Goal: Task Accomplishment & Management: Manage account settings

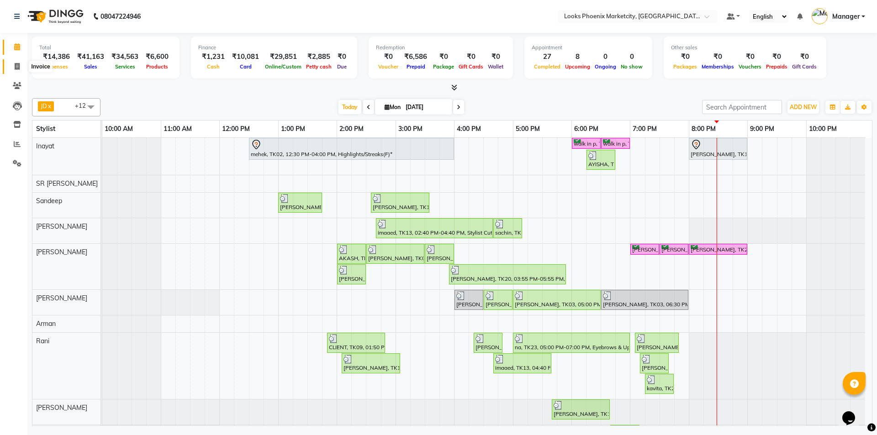
click at [16, 69] on icon at bounding box center [17, 66] width 5 height 7
select select "5911"
select select "service"
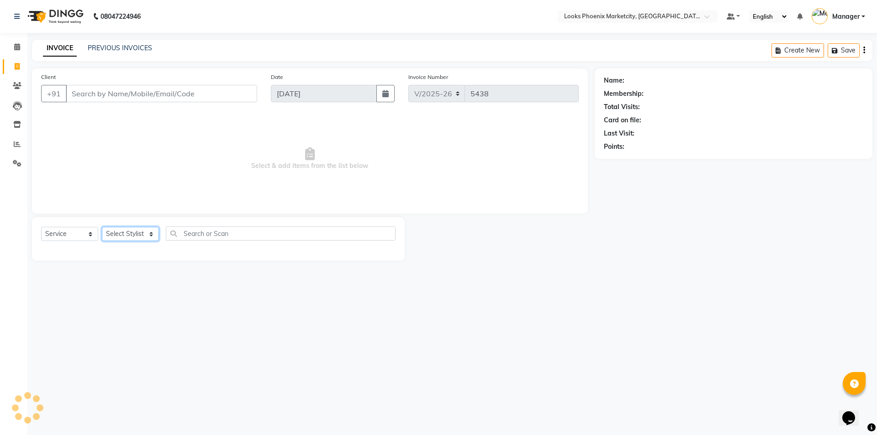
click at [144, 235] on select "Select Stylist" at bounding box center [130, 234] width 57 height 14
select select "85092"
click at [102, 227] on select "Select Stylist Akshay Alisha Amir Anjali_pdct Arif Arman Christy Danish Eli Haf…" at bounding box center [130, 234] width 57 height 14
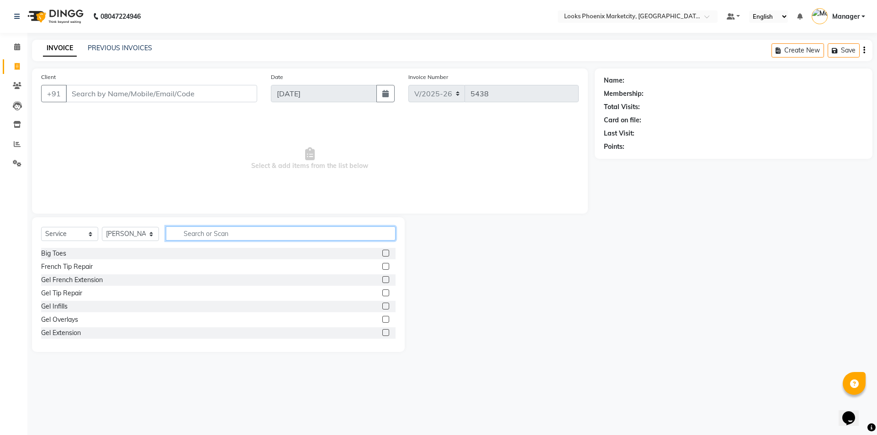
click at [215, 236] on input "text" at bounding box center [281, 234] width 230 height 14
type input "was"
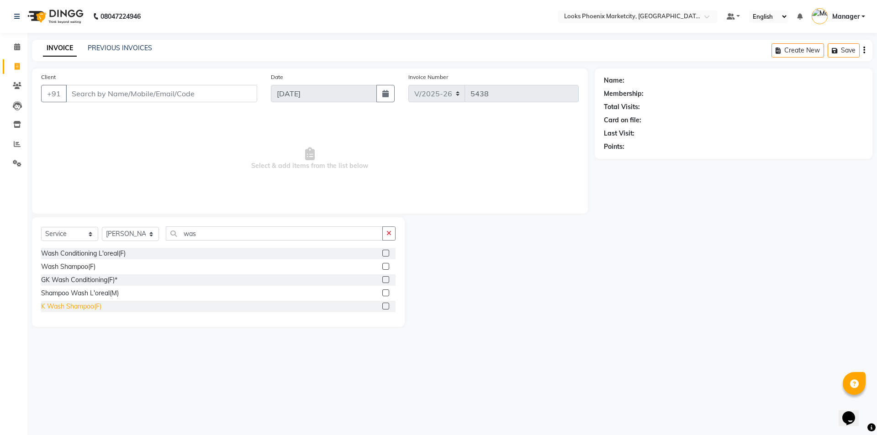
click at [78, 307] on div "K Wash Shampoo(F)" at bounding box center [71, 307] width 60 height 10
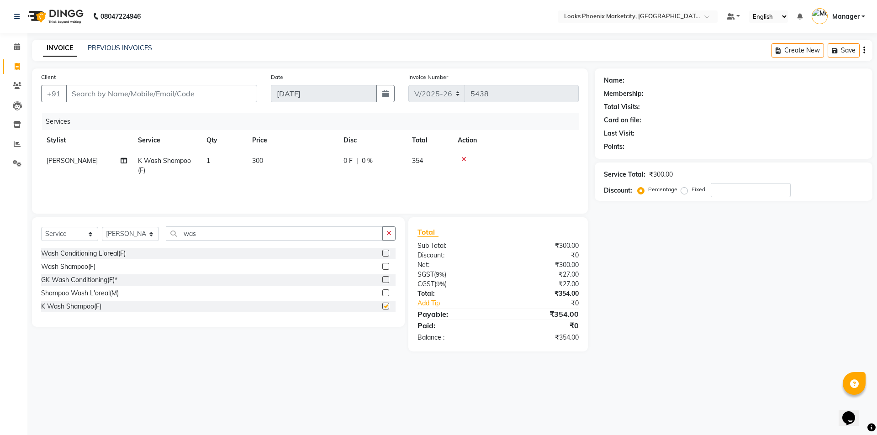
checkbox input "false"
click at [269, 160] on td "300" at bounding box center [292, 166] width 91 height 30
select select "85092"
click at [302, 165] on input "300" at bounding box center [335, 163] width 80 height 14
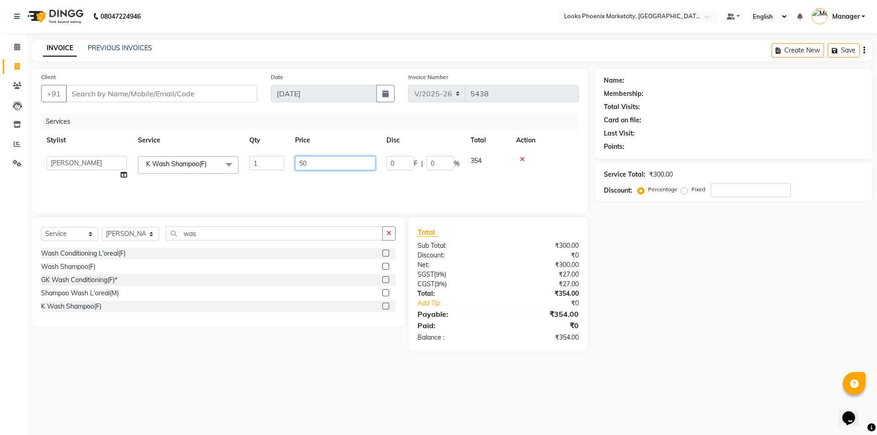
type input "500"
click at [212, 103] on div "Client +91" at bounding box center [149, 90] width 230 height 37
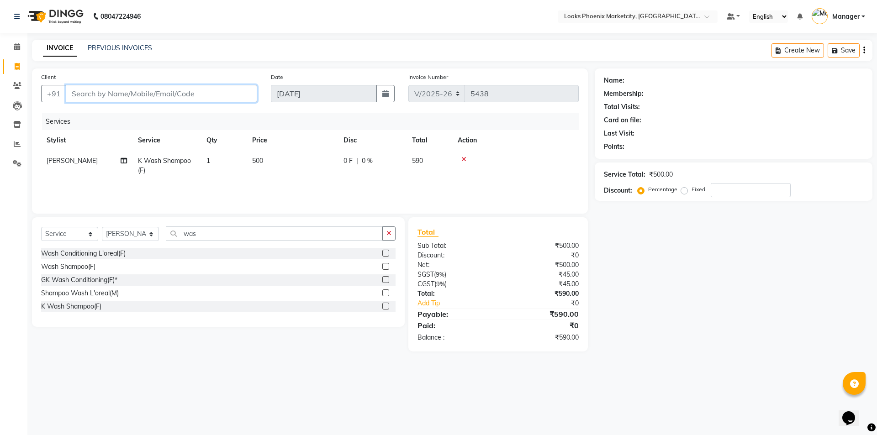
click at [217, 90] on input "Client" at bounding box center [161, 93] width 191 height 17
type input "8"
type input "0"
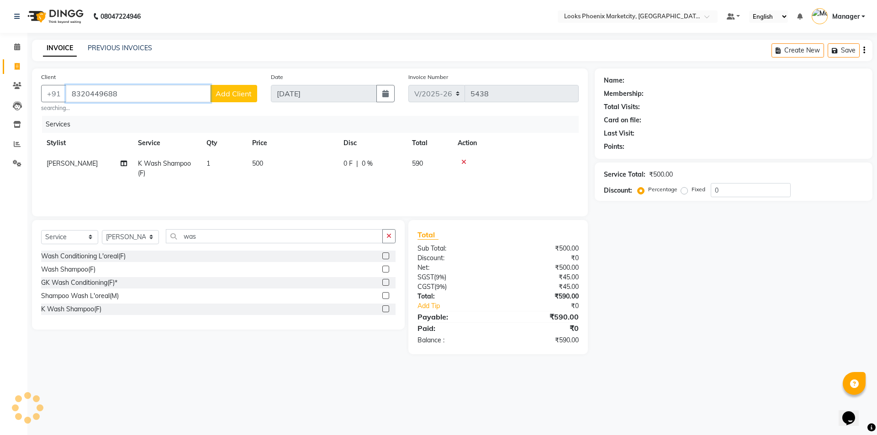
type input "8320449688"
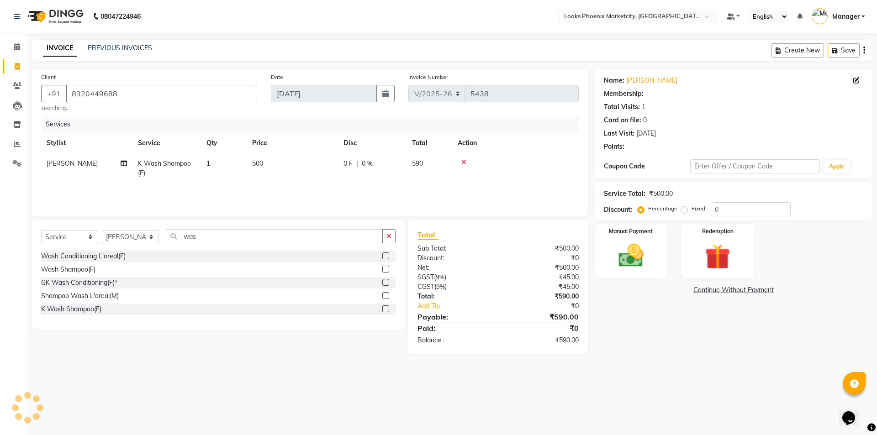
select select "1: Object"
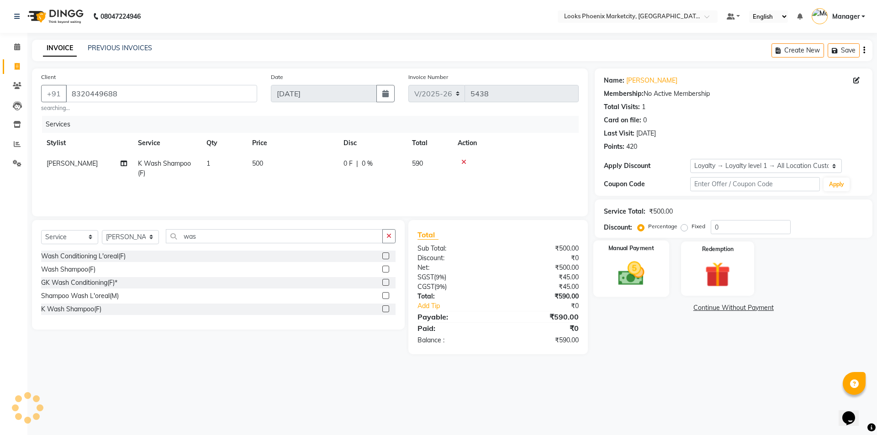
click at [639, 266] on img at bounding box center [631, 274] width 42 height 30
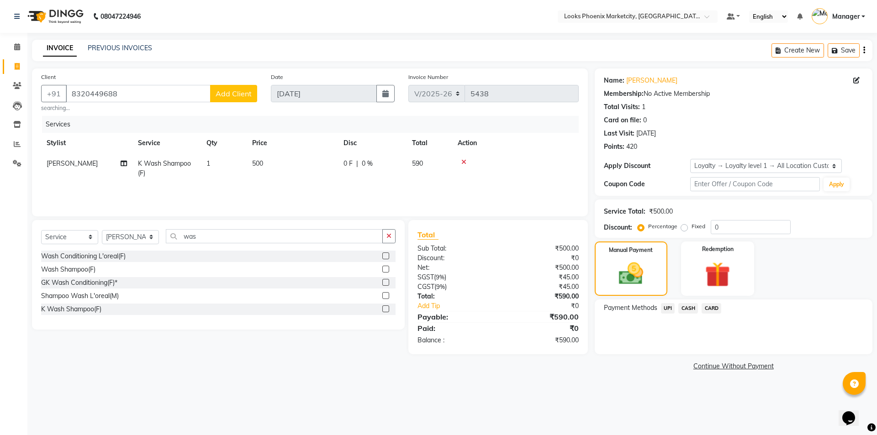
click at [666, 307] on span "UPI" at bounding box center [668, 308] width 14 height 11
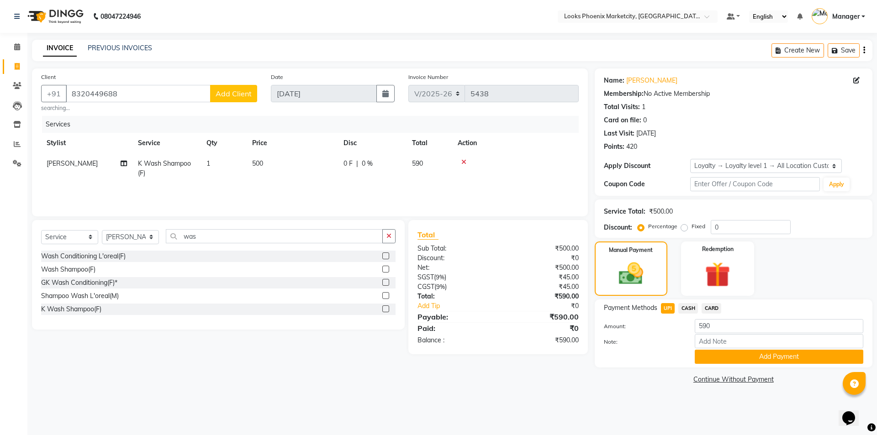
click at [693, 311] on span "CASH" at bounding box center [689, 308] width 20 height 11
click at [706, 352] on button "Add Payment" at bounding box center [779, 357] width 169 height 14
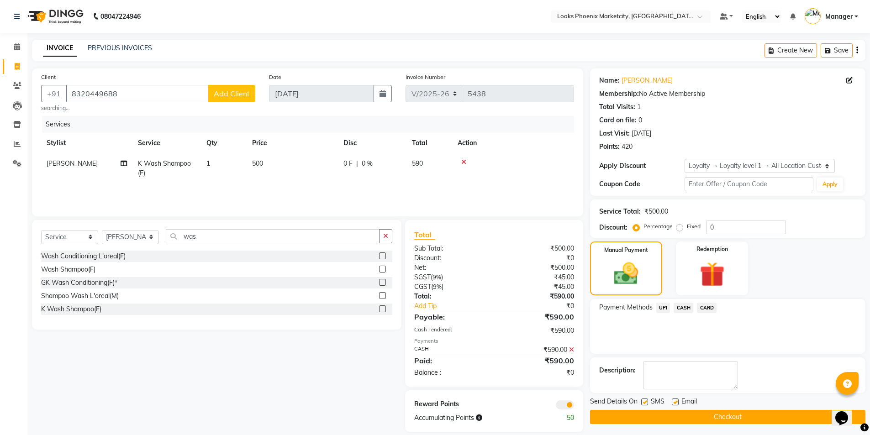
click at [719, 414] on button "Checkout" at bounding box center [728, 417] width 276 height 14
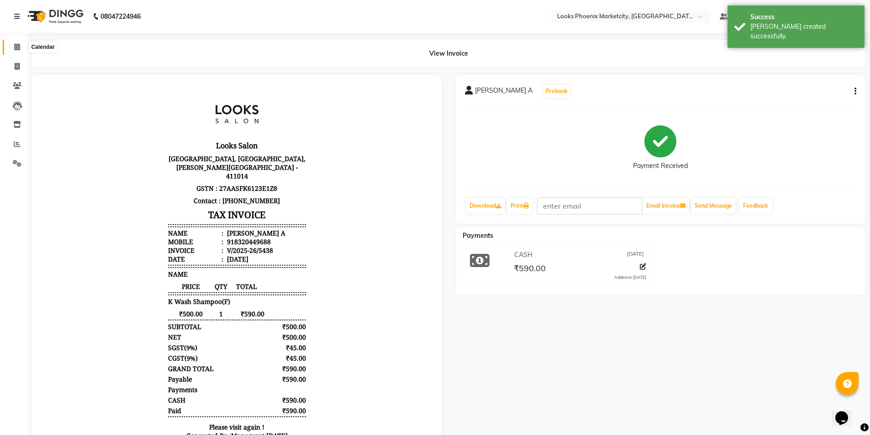
click at [21, 42] on span at bounding box center [17, 47] width 16 height 11
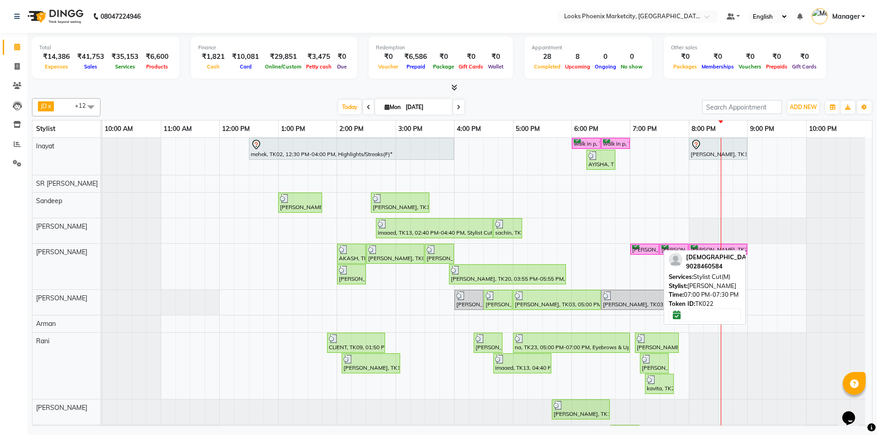
click at [650, 247] on div "[PERSON_NAME], TK22, 07:00 PM-07:30 PM, Stylist Cut(M)" at bounding box center [644, 249] width 27 height 9
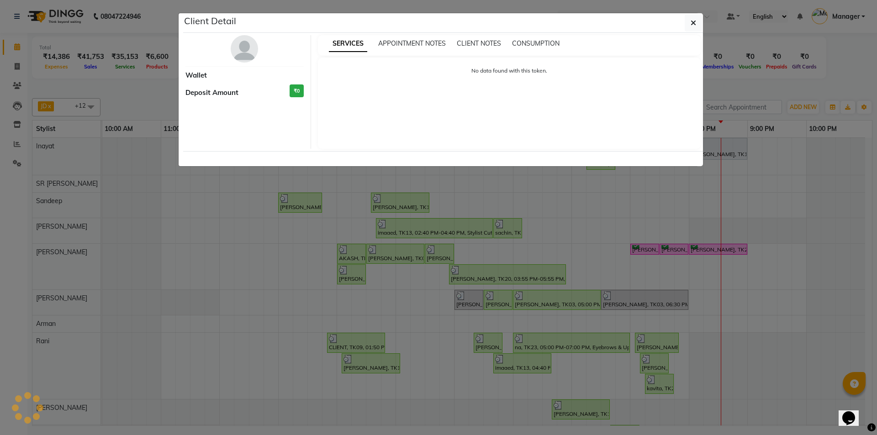
select select "6"
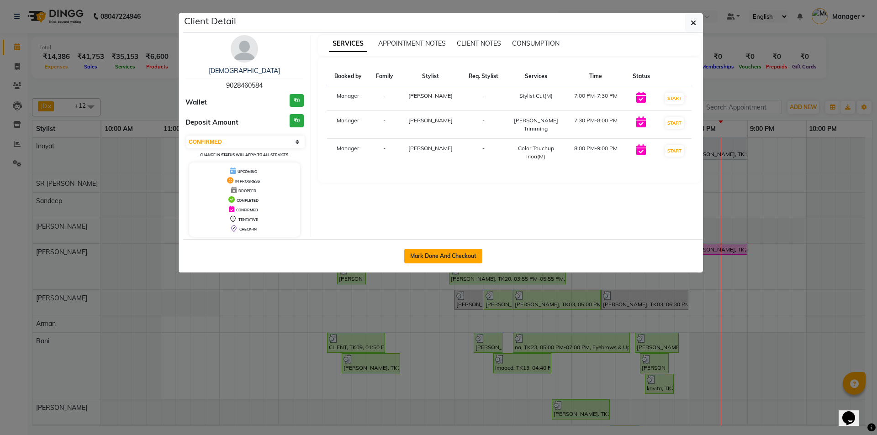
click at [414, 251] on button "Mark Done And Checkout" at bounding box center [443, 256] width 78 height 15
select select "service"
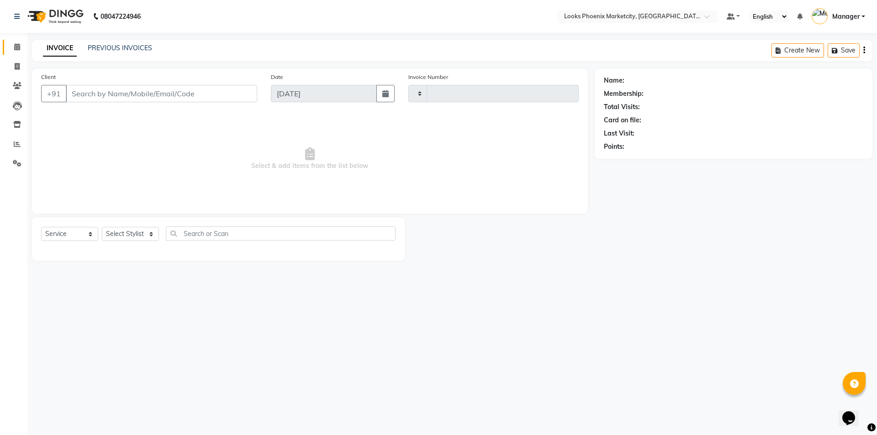
type input "5439"
select select "5911"
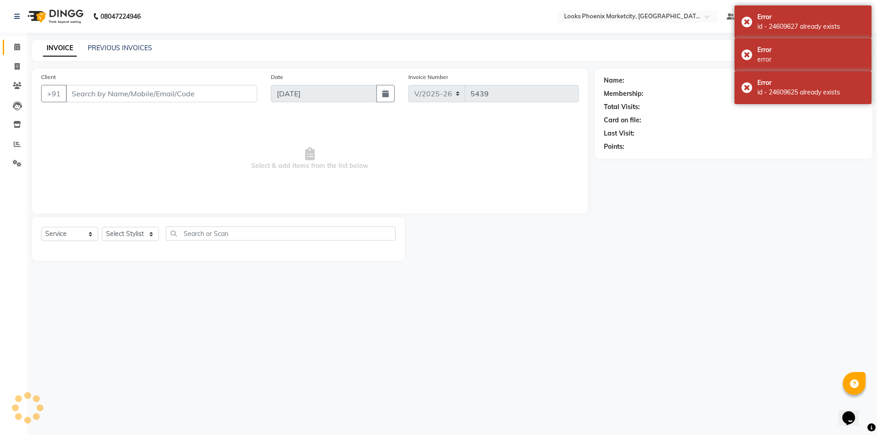
type input "9028460584"
select select "43021"
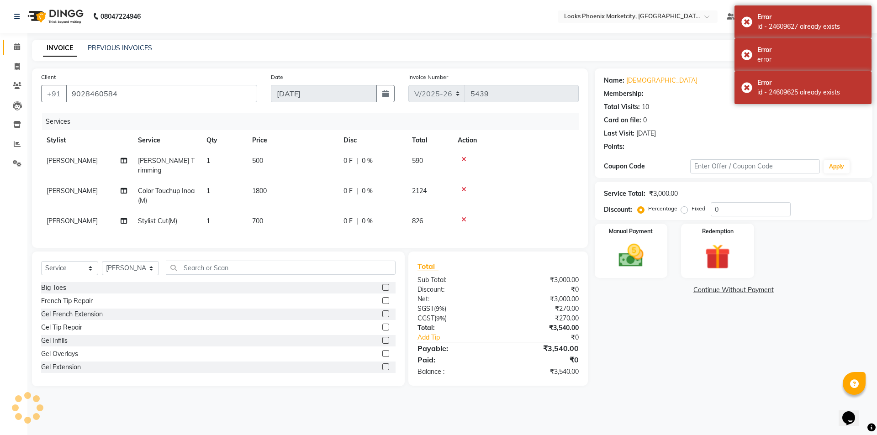
select select "1: Object"
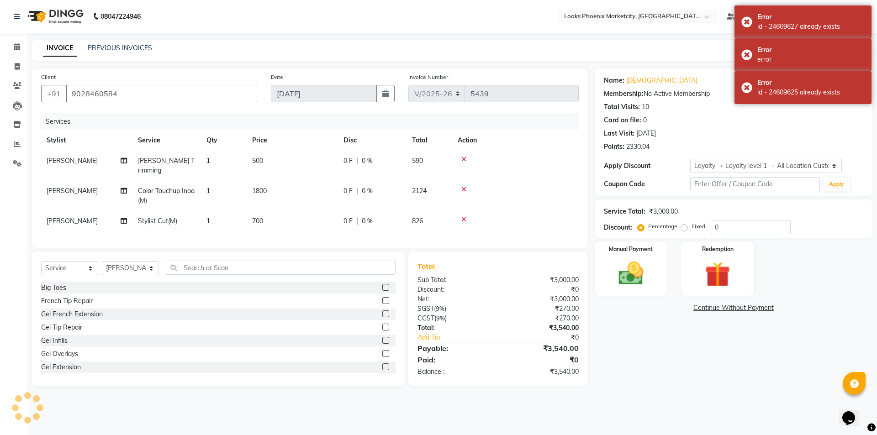
click at [260, 157] on span "500" at bounding box center [257, 161] width 11 height 8
select select "43021"
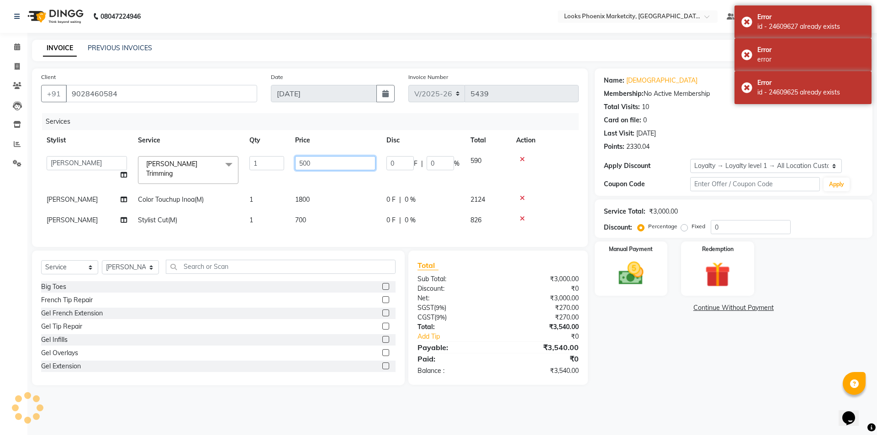
click at [296, 162] on input "500" at bounding box center [335, 163] width 80 height 14
type input "450"
click at [303, 210] on td "700" at bounding box center [335, 220] width 91 height 21
select select "43021"
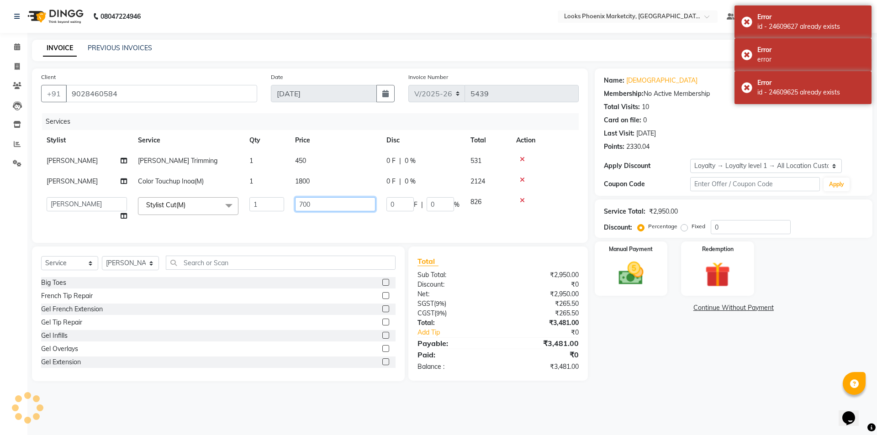
click at [303, 205] on input "700" at bounding box center [335, 204] width 80 height 14
type input "593"
click at [301, 179] on td "1800" at bounding box center [335, 181] width 91 height 21
select select "43021"
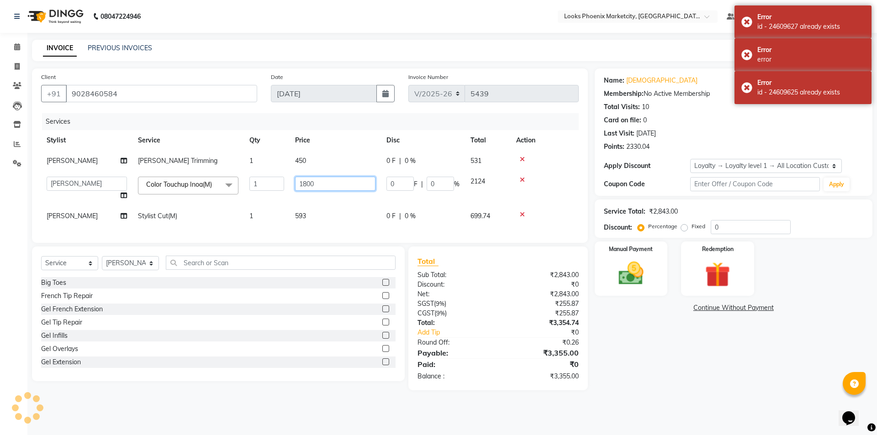
click at [305, 180] on input "1800" at bounding box center [335, 184] width 80 height 14
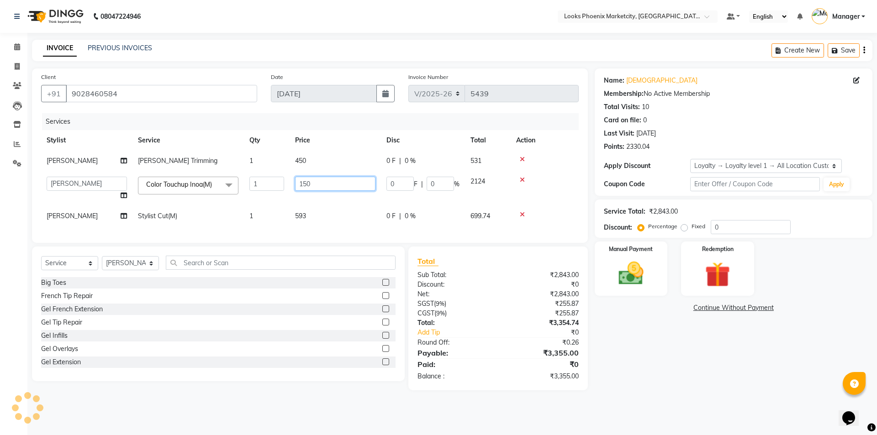
type input "1500"
click at [505, 328] on div "₹3,354.74" at bounding box center [541, 323] width 87 height 10
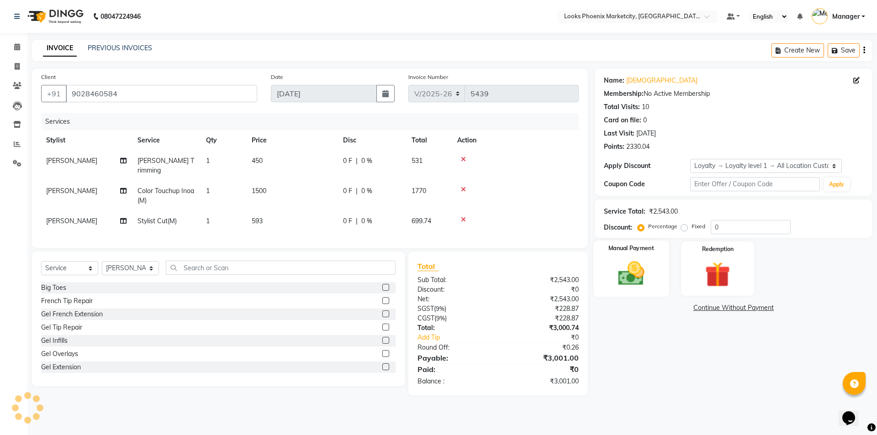
click at [627, 288] on img at bounding box center [631, 274] width 42 height 30
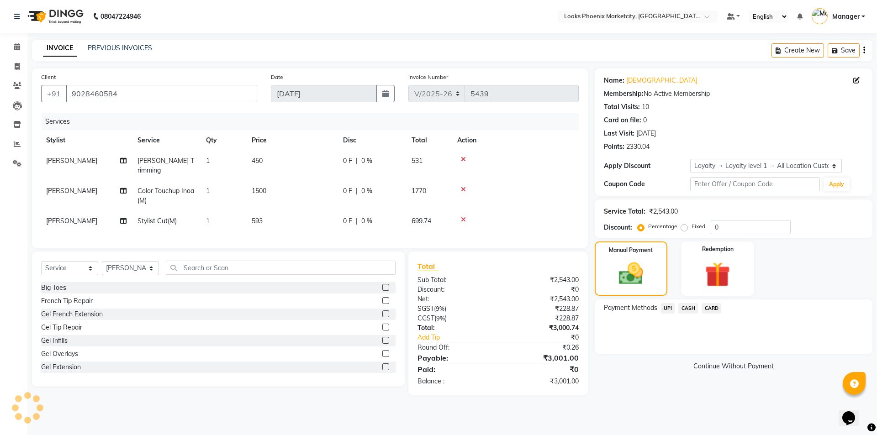
click at [669, 306] on span "UPI" at bounding box center [668, 308] width 14 height 11
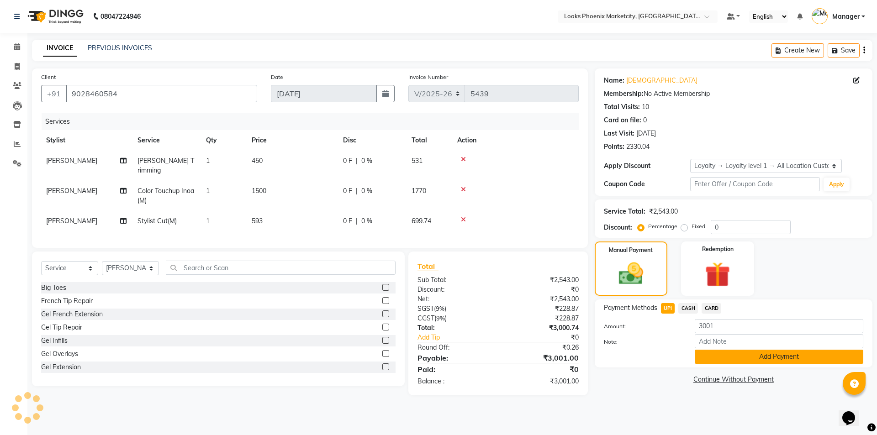
click at [719, 356] on button "Add Payment" at bounding box center [779, 357] width 169 height 14
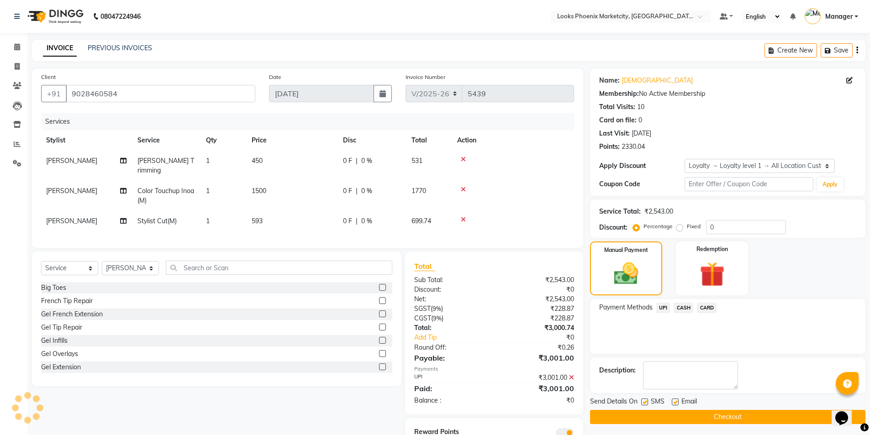
click at [695, 417] on button "Checkout" at bounding box center [728, 417] width 276 height 14
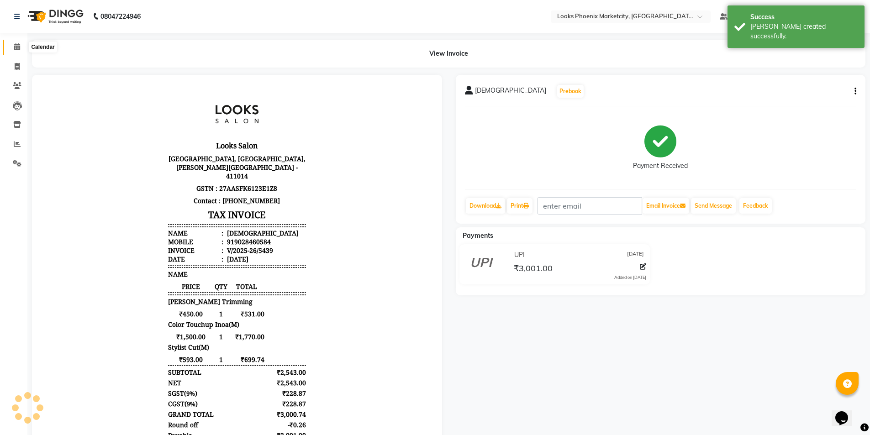
click at [13, 51] on span at bounding box center [17, 47] width 16 height 11
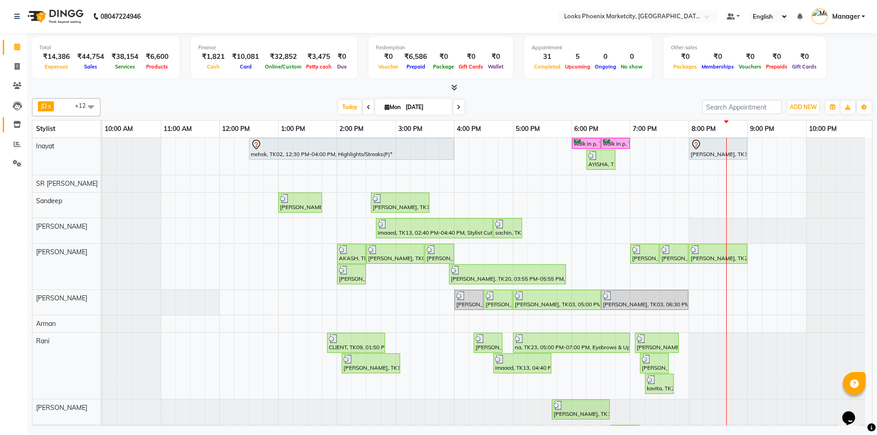
click at [24, 132] on link "Inventory" at bounding box center [14, 124] width 22 height 15
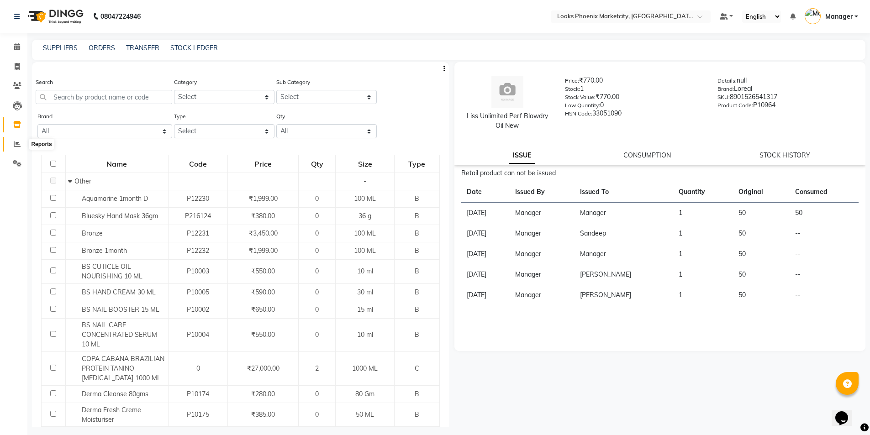
click at [16, 139] on span at bounding box center [17, 144] width 16 height 11
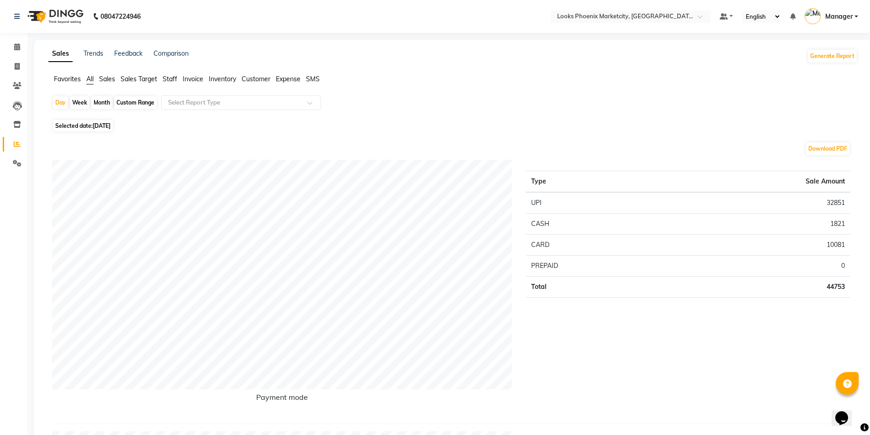
click at [177, 79] on span "Staff" at bounding box center [170, 79] width 15 height 8
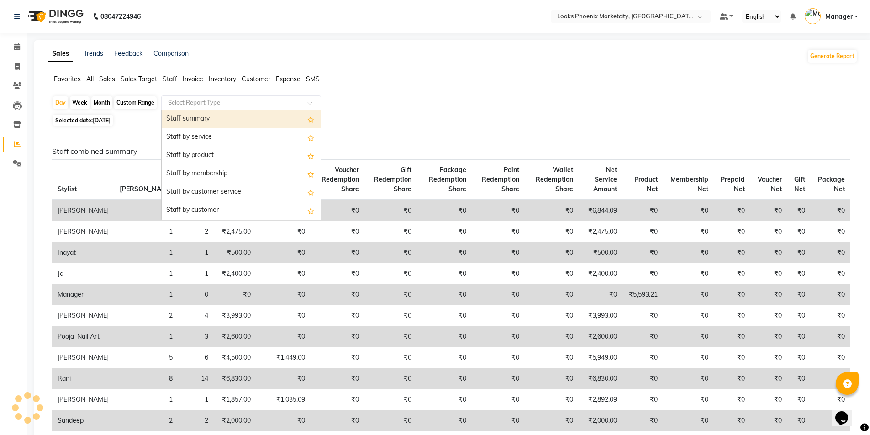
click at [191, 108] on div "Select Report Type" at bounding box center [241, 102] width 160 height 15
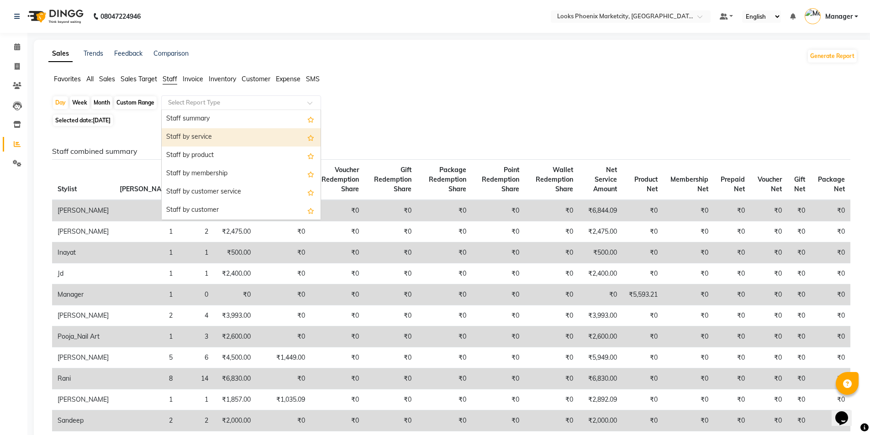
click at [215, 138] on div "Staff by service" at bounding box center [241, 137] width 159 height 18
select select "full_report"
select select "csv"
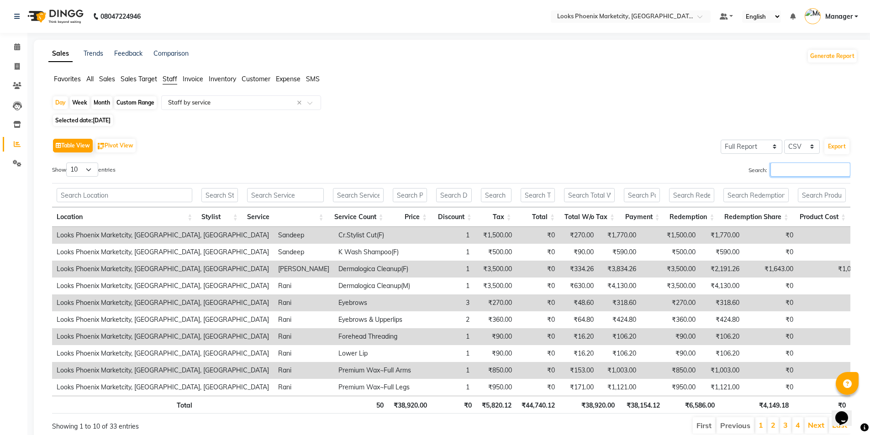
click at [811, 165] on input "Search:" at bounding box center [811, 170] width 80 height 14
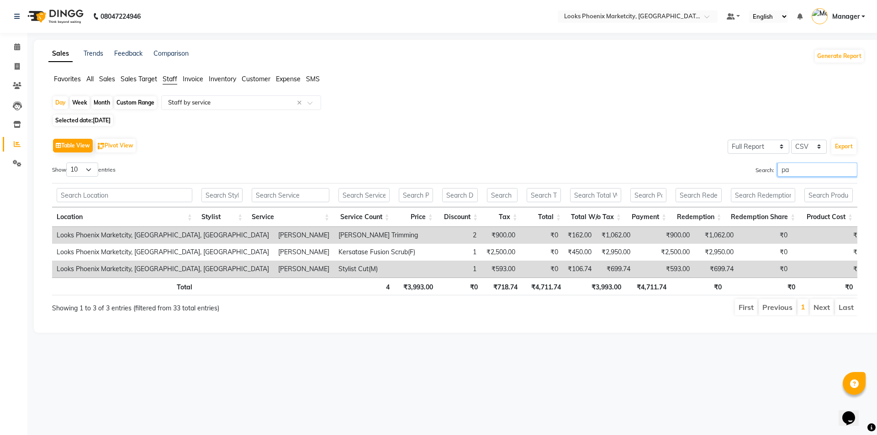
type input "p"
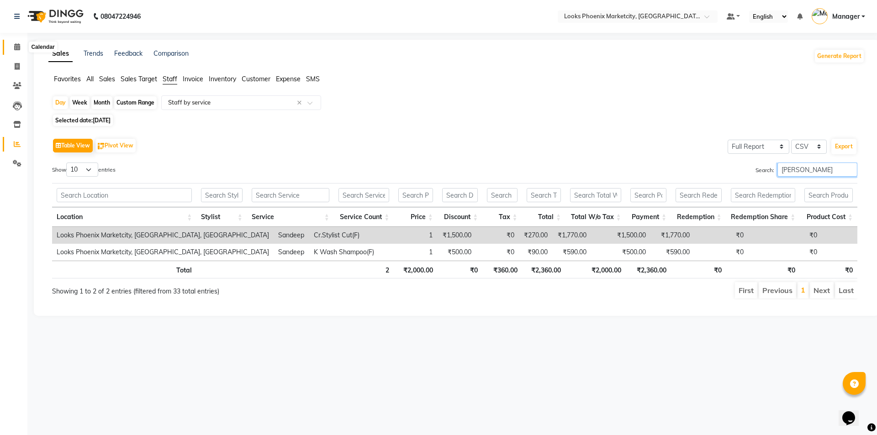
type input "sande"
click at [16, 49] on icon at bounding box center [17, 46] width 6 height 7
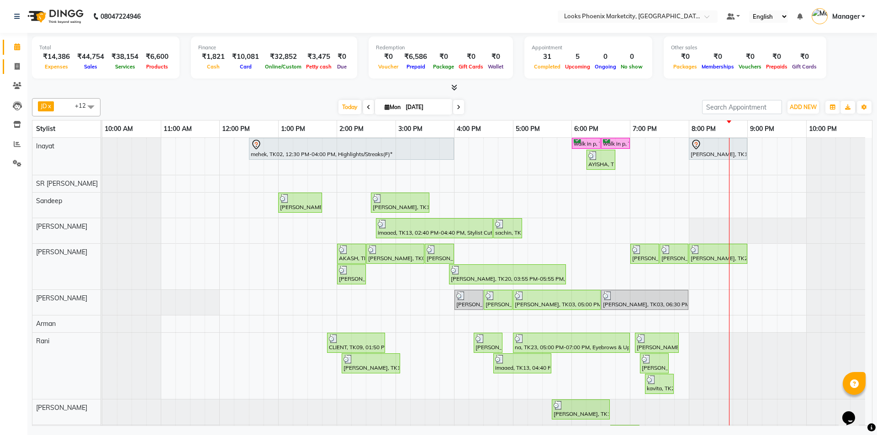
click at [20, 63] on span at bounding box center [17, 67] width 16 height 11
select select "service"
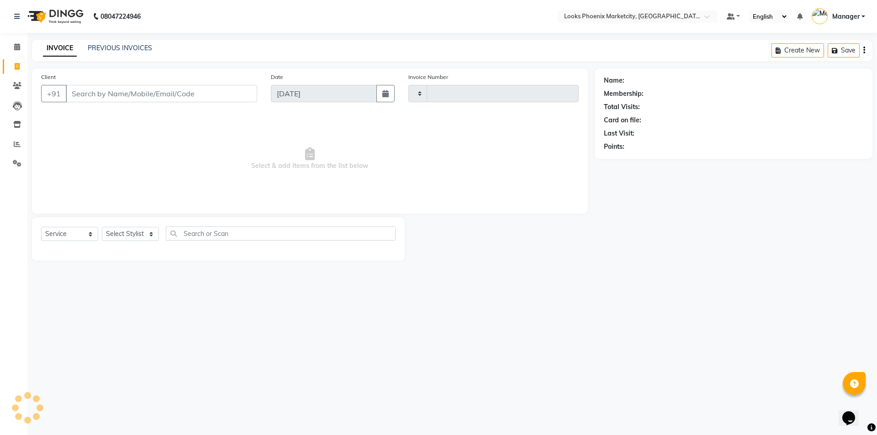
type input "5440"
select select "5911"
click at [119, 230] on select "Select Stylist" at bounding box center [130, 234] width 57 height 14
select select "57828"
click at [102, 227] on select "Select Stylist Akshay Alisha Amir Anjali_pdct Arif Arman Christy Danish Eli Haf…" at bounding box center [130, 234] width 57 height 14
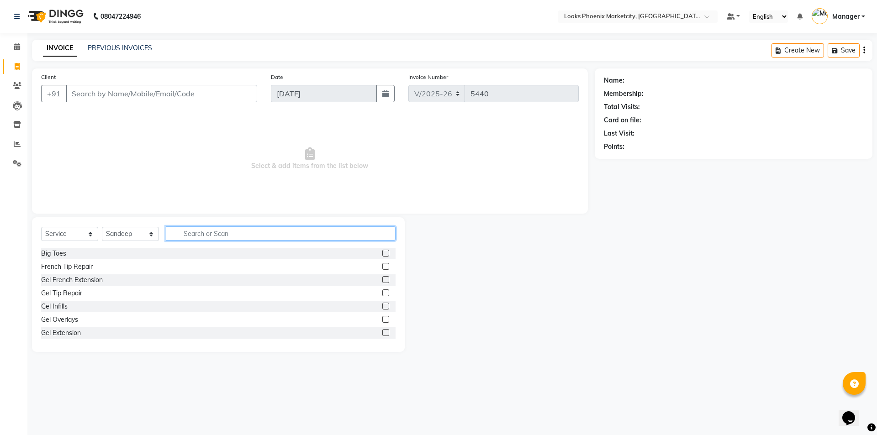
click at [205, 237] on input "text" at bounding box center [281, 234] width 230 height 14
type input "cut"
click at [62, 317] on div "Cr.Stylist Cut(F)" at bounding box center [64, 320] width 46 height 10
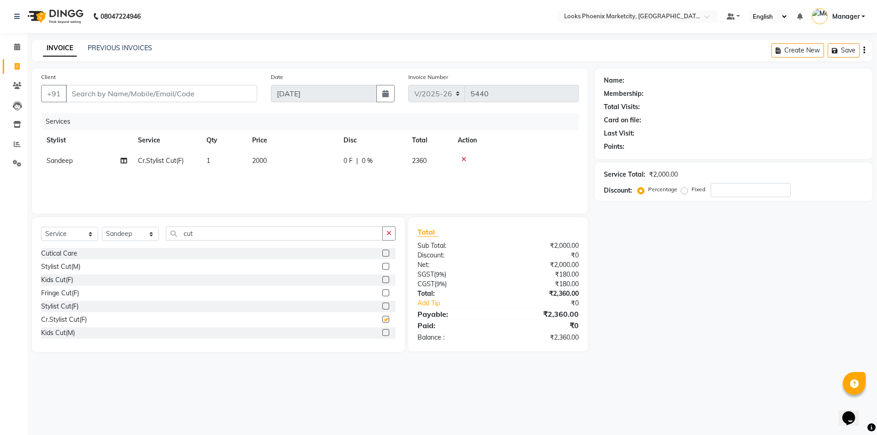
checkbox input "false"
click at [258, 162] on span "2000" at bounding box center [259, 161] width 15 height 8
select select "57828"
click at [307, 160] on input "2000" at bounding box center [335, 163] width 80 height 14
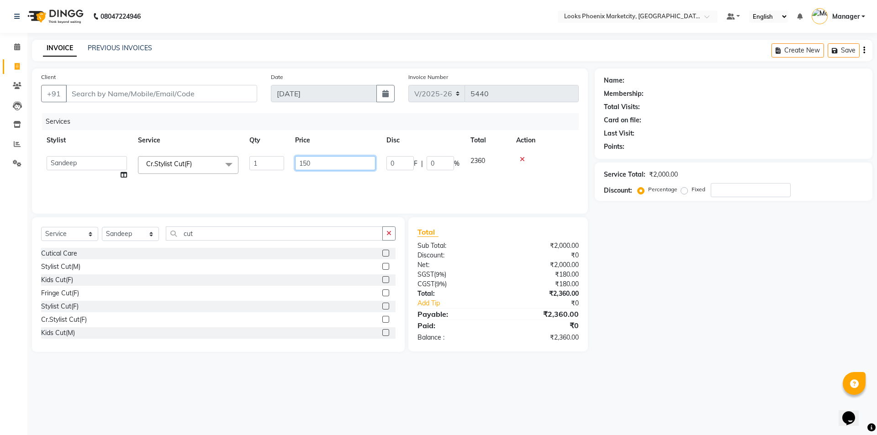
type input "1500"
click at [138, 229] on select "Select Stylist Akshay Alisha Amir Anjali_pdct Arif Arman Christy Danish Eli Haf…" at bounding box center [130, 234] width 57 height 14
select select "43022"
click at [102, 227] on select "Select Stylist Akshay Alisha Amir Anjali_pdct Arif Arman Christy Danish Eli Haf…" at bounding box center [130, 234] width 57 height 14
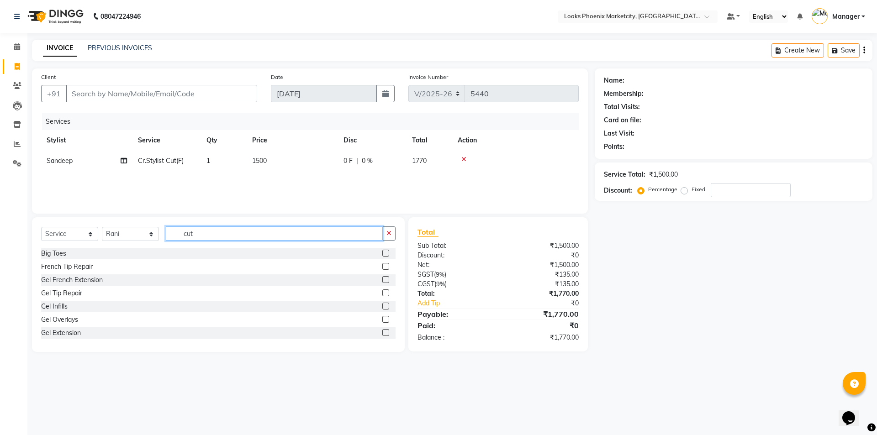
click at [193, 233] on input "cut" at bounding box center [274, 234] width 217 height 14
click at [192, 233] on input "cut" at bounding box center [274, 234] width 217 height 14
type input "eye"
click at [42, 276] on div "Eyebrows" at bounding box center [55, 281] width 29 height 10
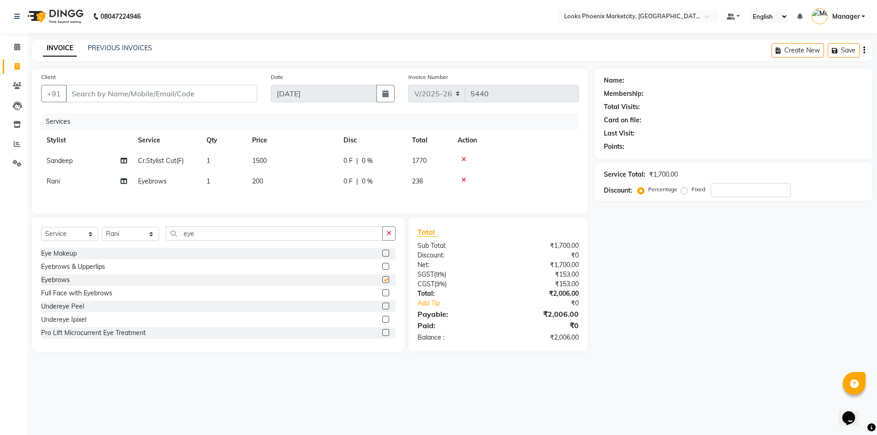
checkbox input "false"
click at [266, 178] on td "200" at bounding box center [292, 181] width 91 height 21
select select "43022"
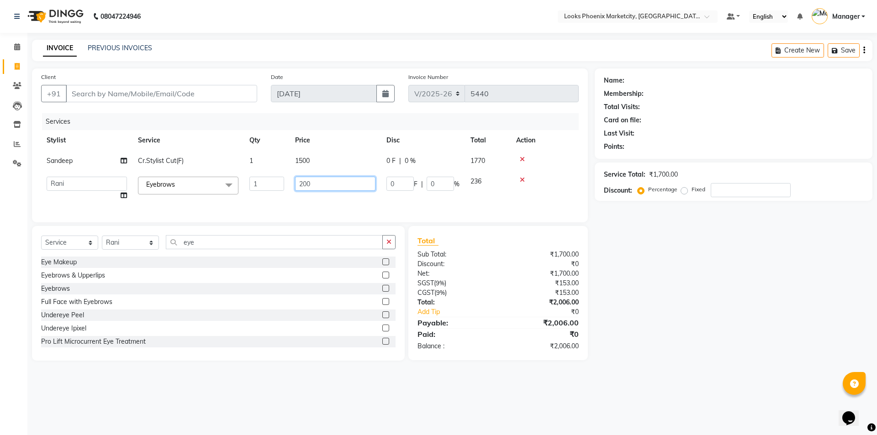
click at [304, 181] on input "200" at bounding box center [335, 184] width 80 height 14
type input "90"
click at [466, 261] on div "Total Sub Total: ₹1,700.00 Discount: ₹0 Net: ₹1,700.00 SGST ( 9% ) ₹153.00 CGST…" at bounding box center [498, 293] width 161 height 116
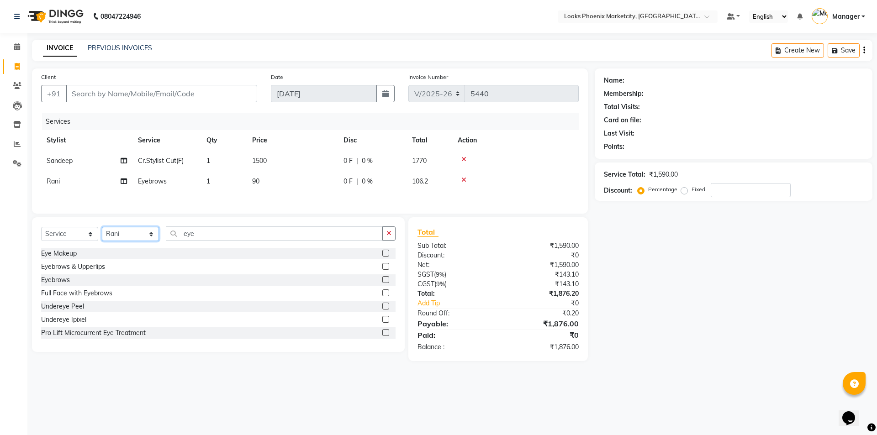
click at [119, 233] on select "Select Stylist Akshay Alisha Amir Anjali_pdct Arif Arman Christy Danish Eli Haf…" at bounding box center [130, 234] width 57 height 14
select select "43020"
click at [102, 228] on select "Select Stylist Akshay Alisha Amir Anjali_pdct Arif Arman Christy Danish Eli Haf…" at bounding box center [130, 234] width 57 height 14
click at [179, 238] on input "eye" at bounding box center [274, 234] width 217 height 14
click at [179, 237] on input "eye" at bounding box center [274, 234] width 217 height 14
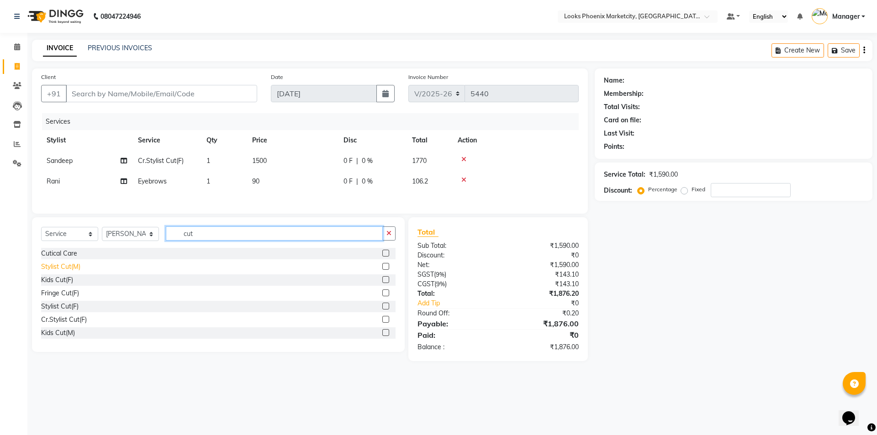
type input "cut"
click at [68, 268] on div "Stylist Cut(M)" at bounding box center [60, 267] width 39 height 10
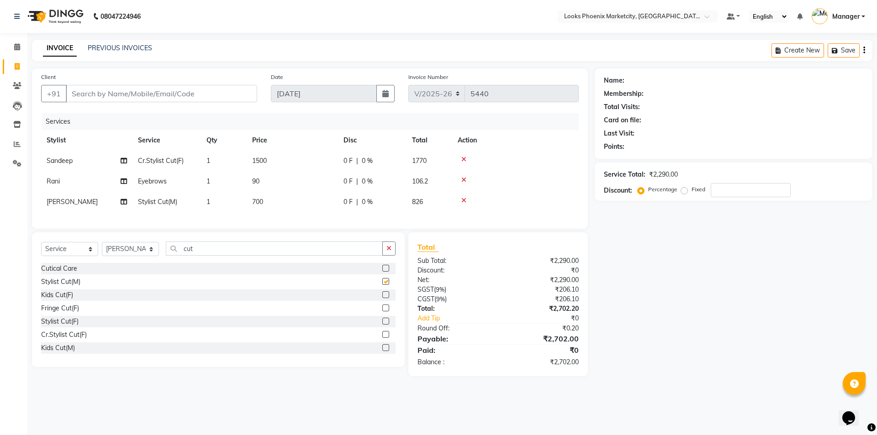
checkbox input "false"
click at [262, 208] on td "700" at bounding box center [292, 202] width 91 height 21
select select "43020"
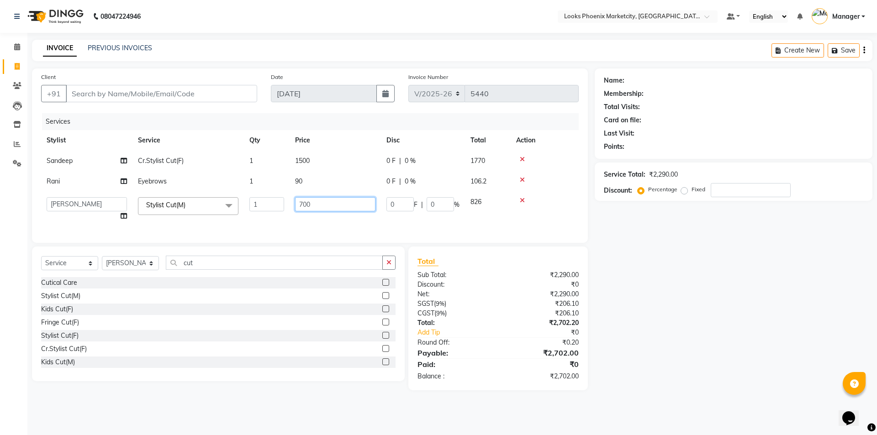
click at [312, 203] on input "700" at bounding box center [335, 204] width 80 height 14
click at [308, 204] on input "700" at bounding box center [335, 204] width 80 height 14
type input "593"
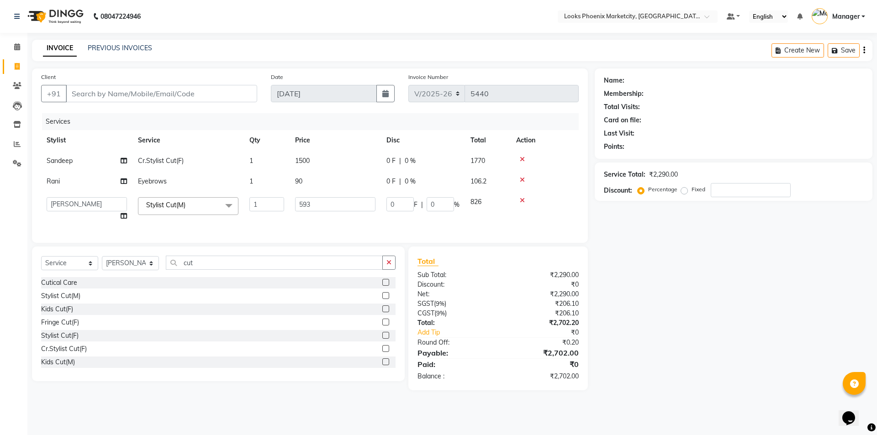
click at [509, 345] on div "Total Sub Total: ₹2,290.00 Discount: ₹0 Net: ₹2,290.00 SGST ( 9% ) ₹206.10 CGST…" at bounding box center [498, 319] width 161 height 126
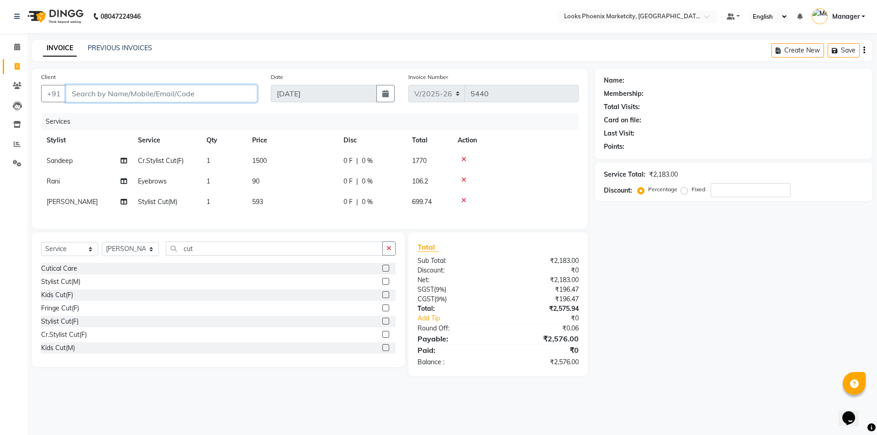
click at [100, 90] on input "Client" at bounding box center [161, 93] width 191 height 17
type input "9"
type input "0"
type input "9028939252"
click at [226, 87] on button "Add Client" at bounding box center [233, 93] width 47 height 17
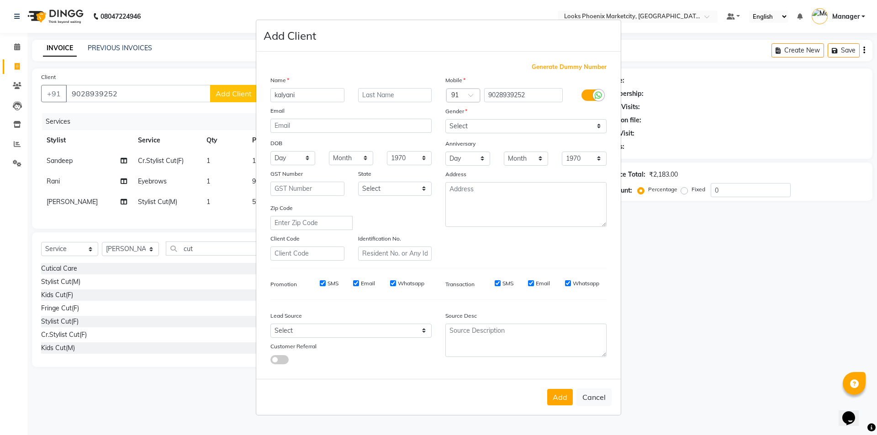
type input "kalyani"
click at [476, 120] on select "Select Male Female Other Prefer Not To Say" at bounding box center [525, 126] width 161 height 14
select select "female"
click at [445, 119] on select "Select Male Female Other Prefer Not To Say" at bounding box center [525, 126] width 161 height 14
click at [564, 402] on button "Add" at bounding box center [560, 397] width 26 height 16
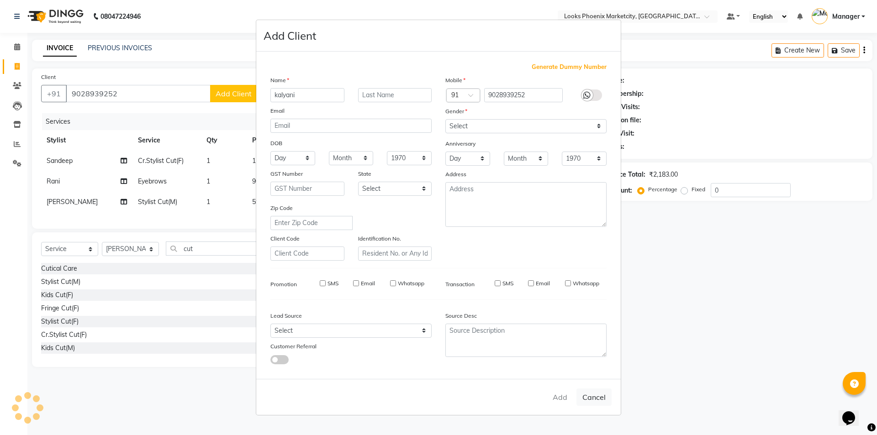
select select
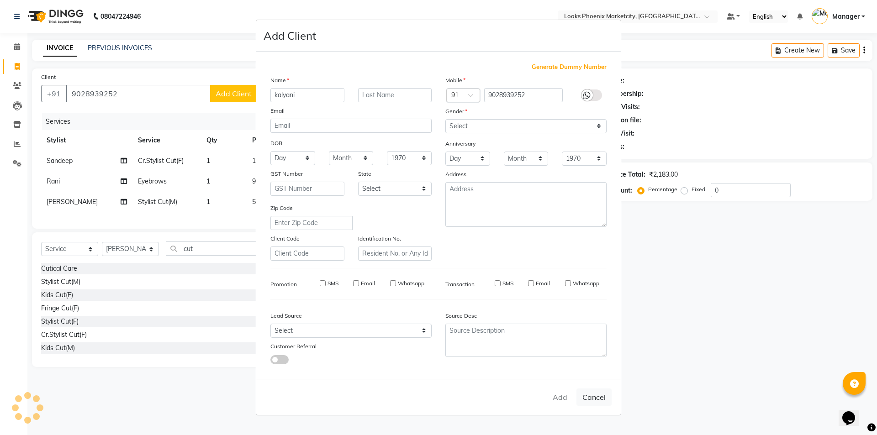
select select
checkbox input "false"
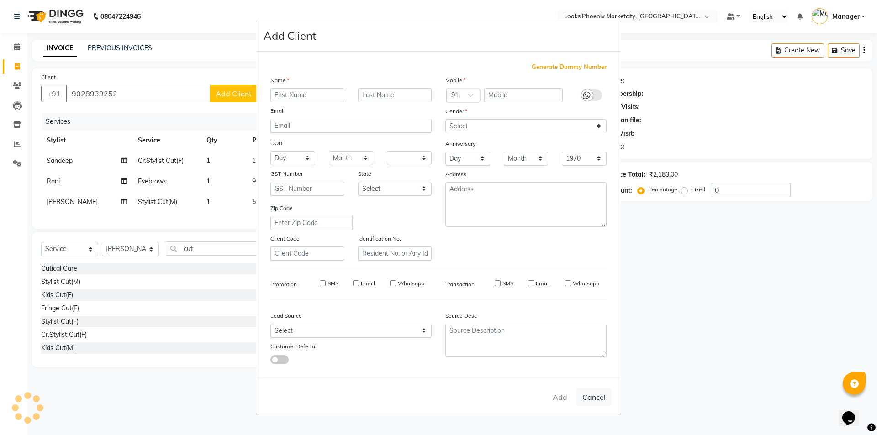
checkbox input "false"
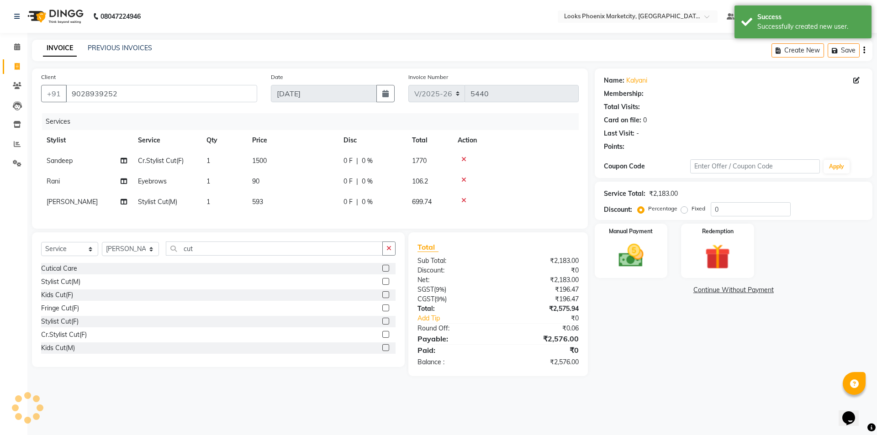
select select "1: Object"
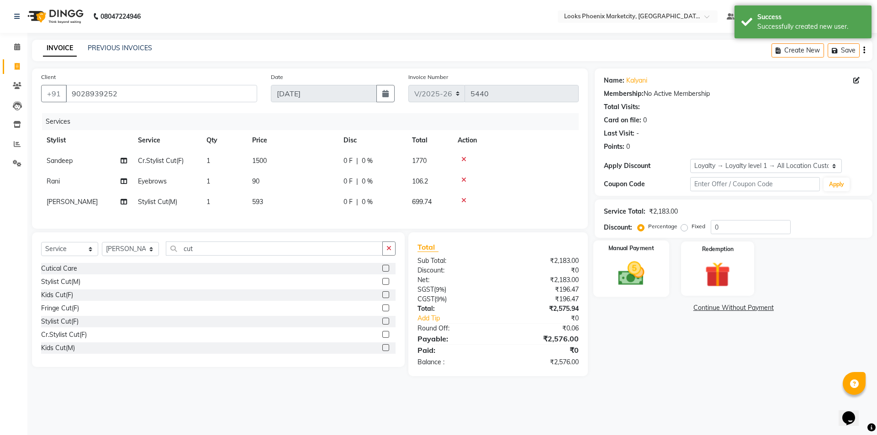
click at [630, 277] on img at bounding box center [631, 274] width 42 height 30
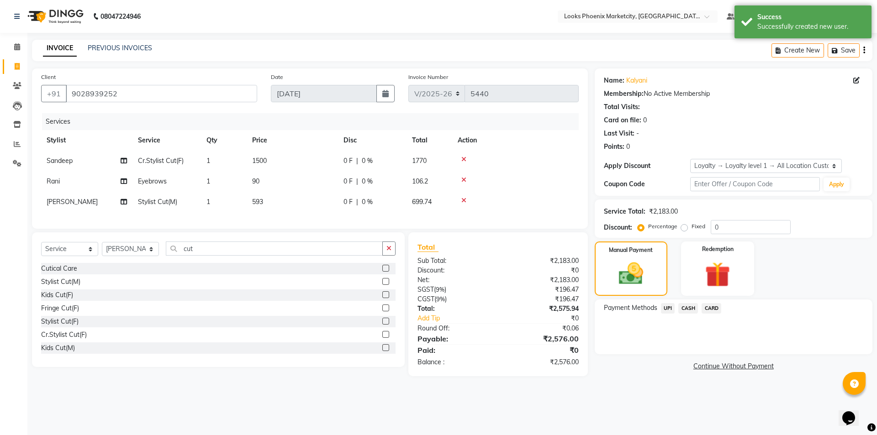
click at [671, 310] on span "UPI" at bounding box center [668, 308] width 14 height 11
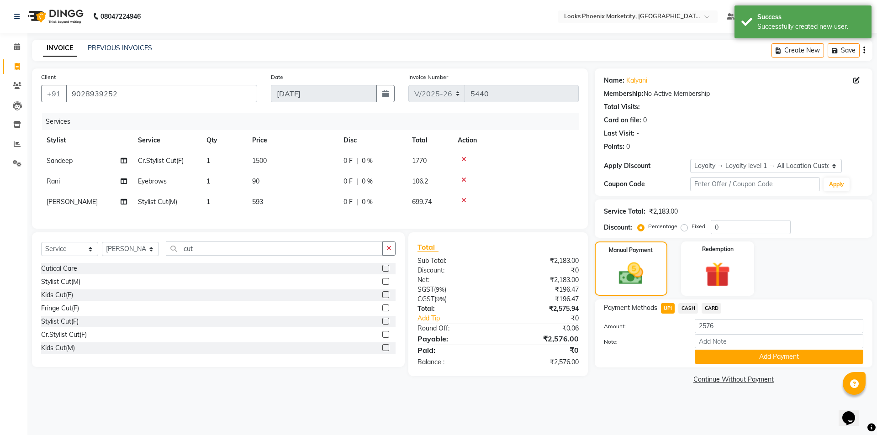
click at [696, 355] on button "Add Payment" at bounding box center [779, 357] width 169 height 14
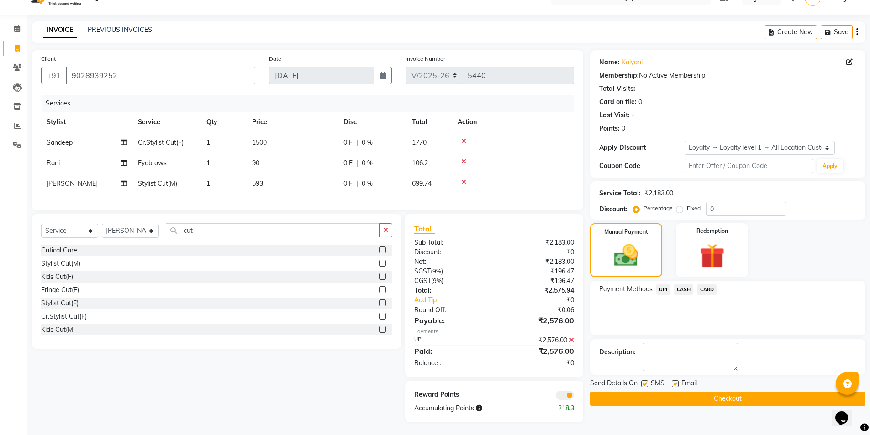
scroll to position [26, 0]
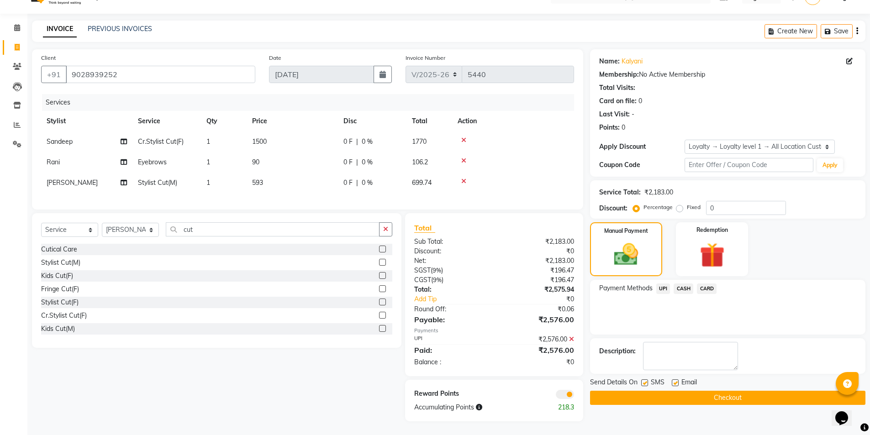
click at [617, 391] on button "Checkout" at bounding box center [728, 398] width 276 height 14
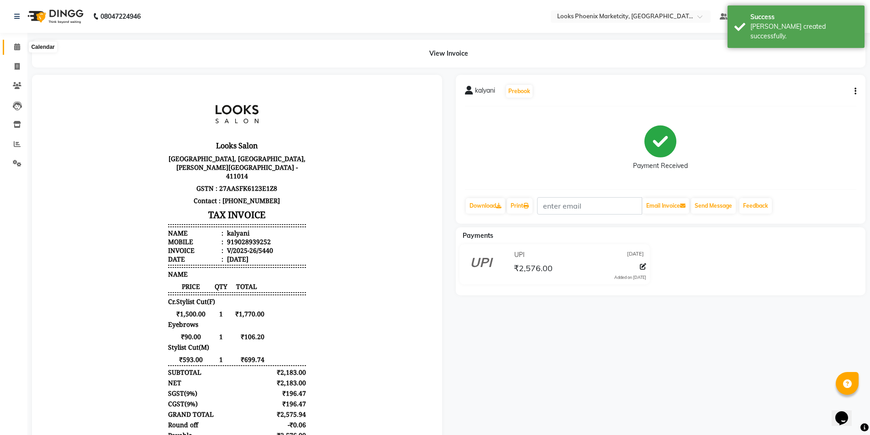
click at [25, 46] on span at bounding box center [17, 47] width 16 height 11
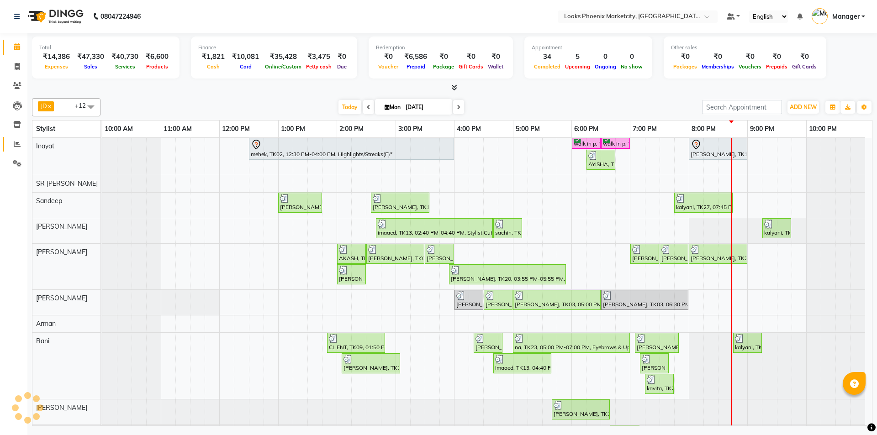
click at [16, 139] on span at bounding box center [17, 144] width 16 height 11
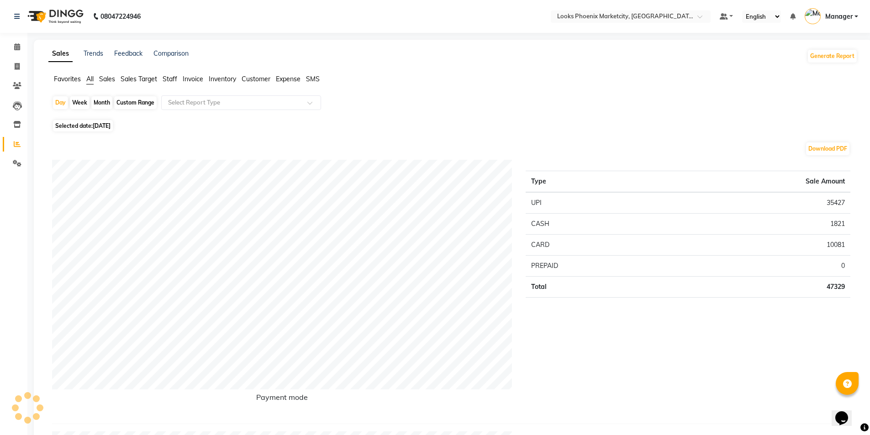
click at [173, 78] on span "Staff" at bounding box center [170, 79] width 15 height 8
click at [203, 106] on input "text" at bounding box center [232, 102] width 132 height 9
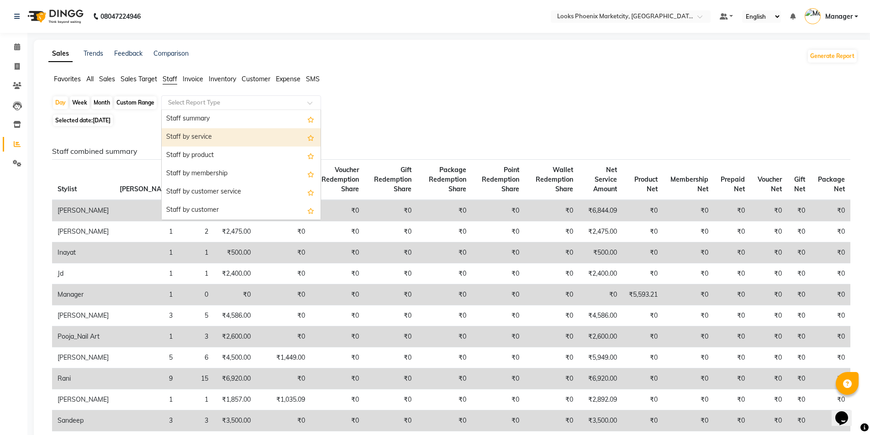
click at [206, 132] on div "Staff by service" at bounding box center [241, 137] width 159 height 18
select select "full_report"
select select "csv"
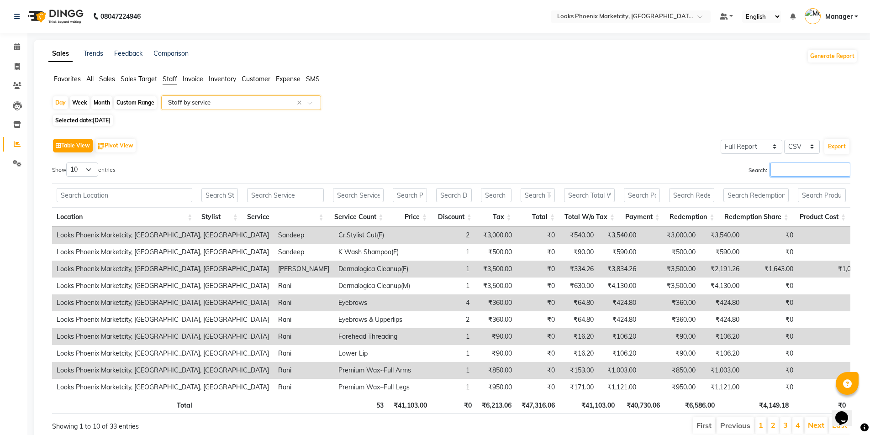
click at [803, 166] on input "Search:" at bounding box center [811, 170] width 80 height 14
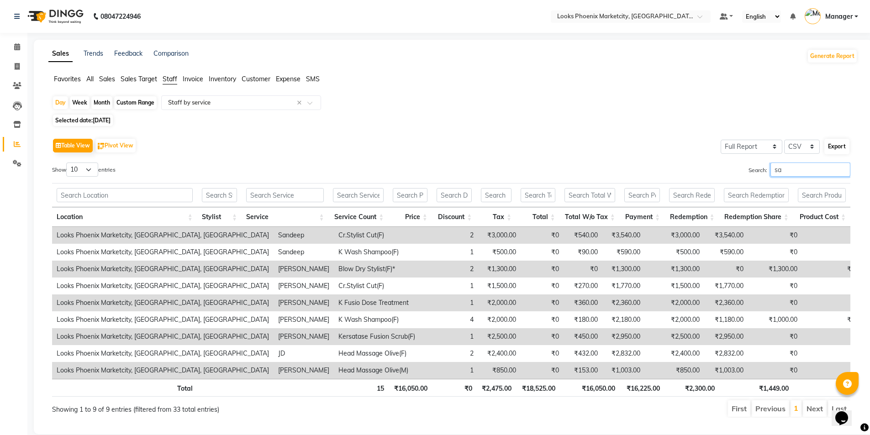
type input "s"
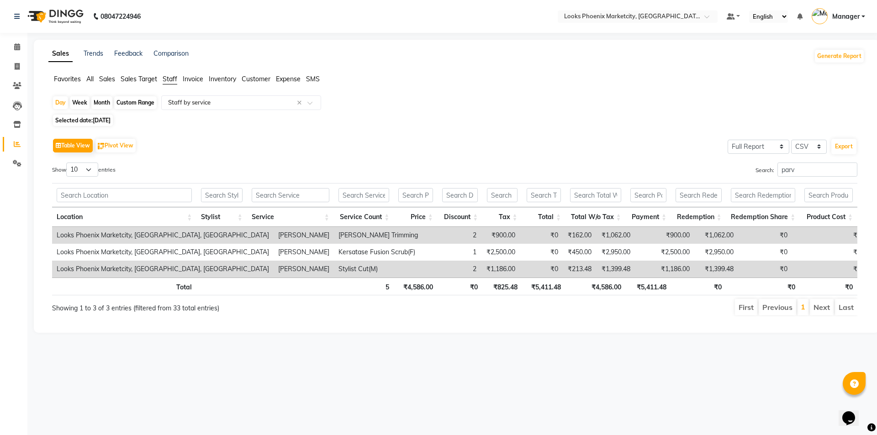
drag, startPoint x: 799, startPoint y: 162, endPoint x: 699, endPoint y: 173, distance: 101.1
click at [699, 173] on div "Table View Pivot View Select Full Report Filtered Report Select CSV PDF Export …" at bounding box center [455, 226] width 806 height 180
click at [699, 173] on div "Search: parv" at bounding box center [660, 172] width 396 height 18
click at [781, 171] on input "parv" at bounding box center [818, 170] width 80 height 14
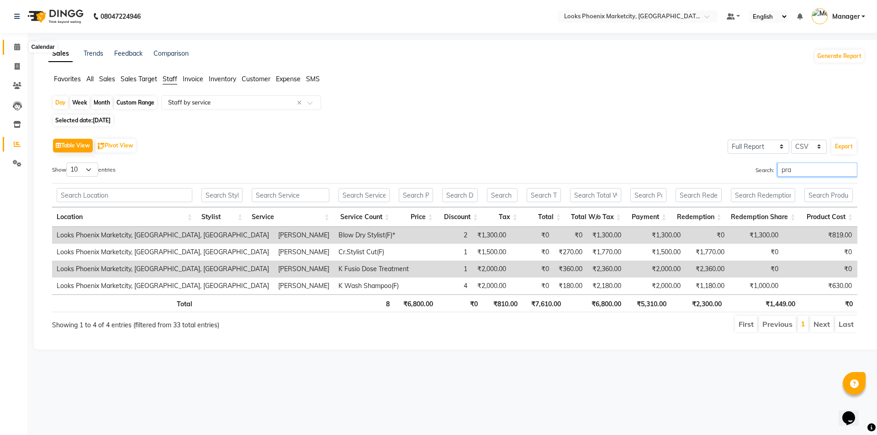
type input "pra"
click at [17, 47] on icon at bounding box center [17, 46] width 6 height 7
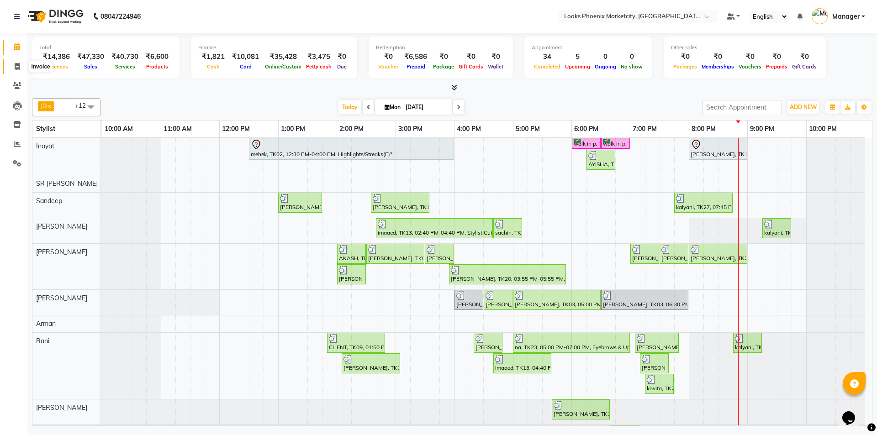
click at [20, 68] on icon at bounding box center [17, 66] width 5 height 7
select select "5911"
select select "service"
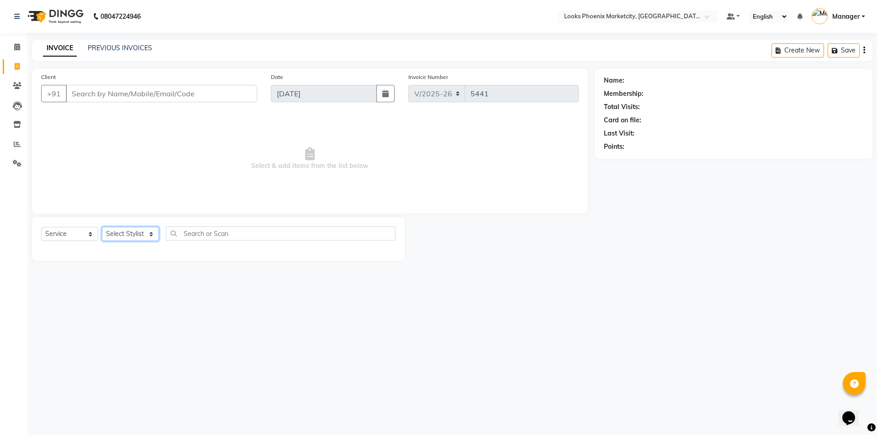
click at [119, 231] on select "Select Stylist Akshay Alisha Amir Anjali_pdct Arif Arman Christy Danish Eli Haf…" at bounding box center [130, 234] width 57 height 14
select select "43022"
click at [102, 227] on select "Select Stylist Akshay Alisha Amir Anjali_pdct Arif Arman Christy Danish Eli Haf…" at bounding box center [130, 234] width 57 height 14
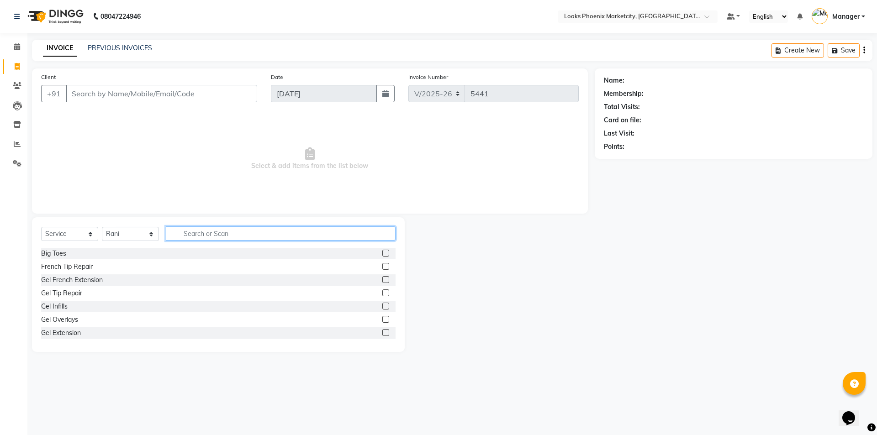
click at [212, 238] on input "text" at bounding box center [281, 234] width 230 height 14
type input "eye"
click at [60, 280] on div "Eyebrows" at bounding box center [55, 281] width 29 height 10
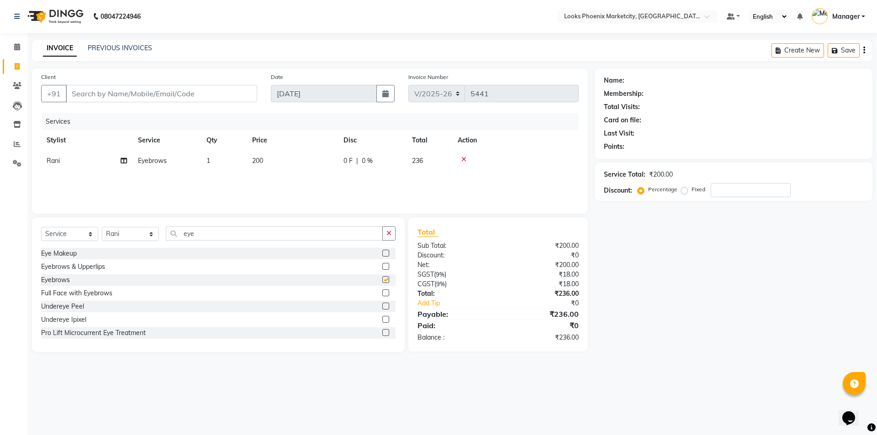
checkbox input "false"
click at [289, 170] on td "200" at bounding box center [292, 161] width 91 height 21
select select "43022"
click at [305, 165] on input "200" at bounding box center [335, 163] width 80 height 14
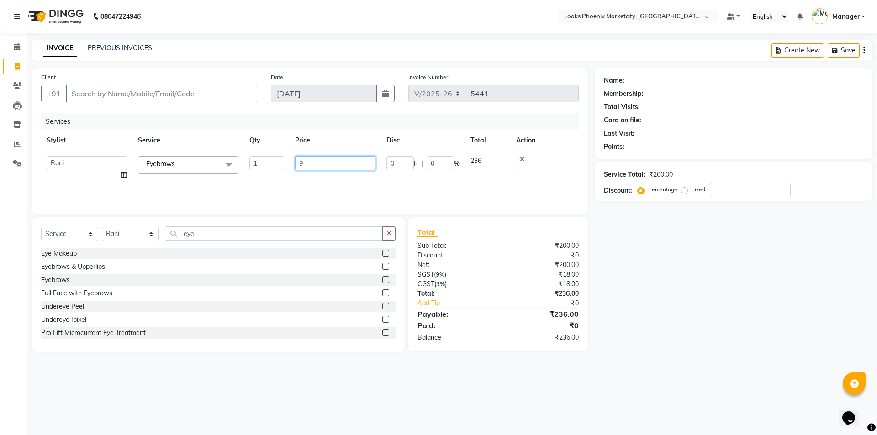
type input "90"
click at [573, 363] on main "INVOICE PREVIOUS INVOICES Create New Save Client +91 Date 01-09-2025 Invoice Nu…" at bounding box center [452, 203] width 850 height 326
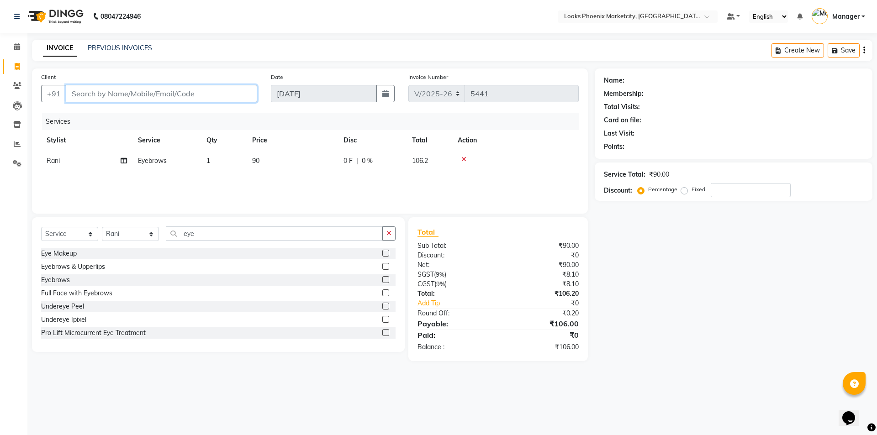
click at [198, 97] on input "Client" at bounding box center [161, 93] width 191 height 17
type input "8"
type input "0"
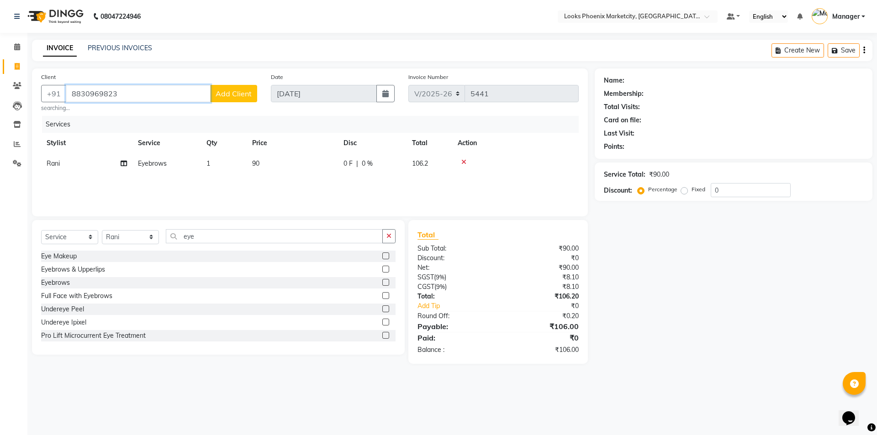
type input "8830969823"
click at [250, 97] on span "Add Client" at bounding box center [234, 93] width 36 height 9
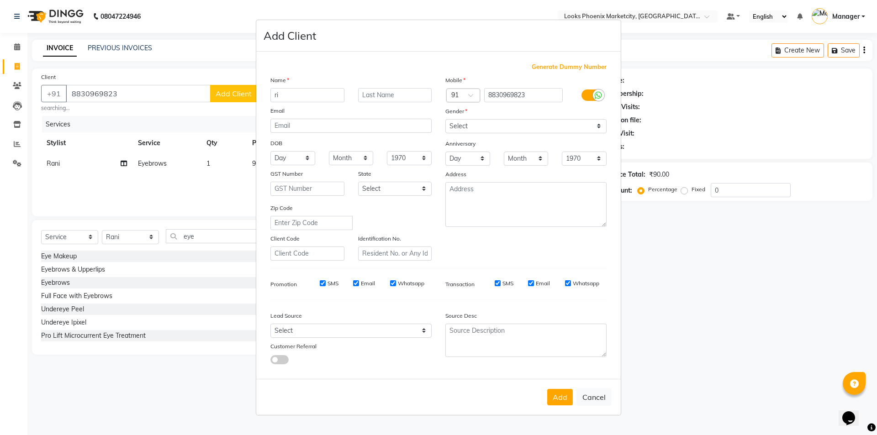
type input "r"
click at [585, 391] on button "Cancel" at bounding box center [594, 397] width 35 height 17
select select
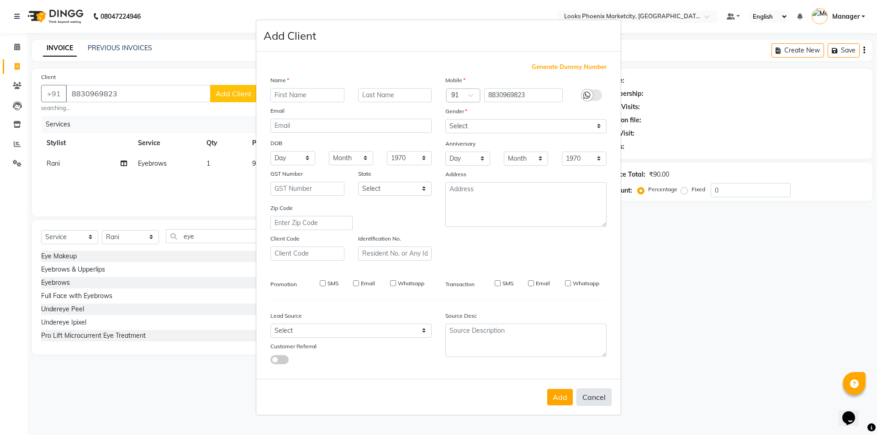
select select
checkbox input "false"
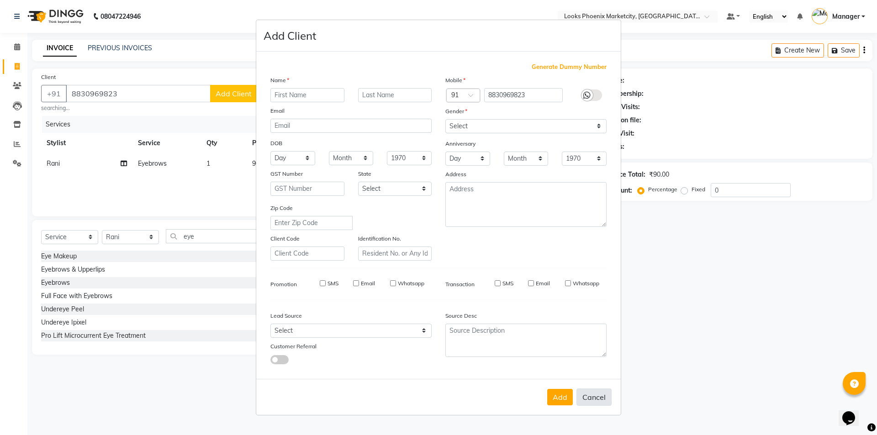
checkbox input "false"
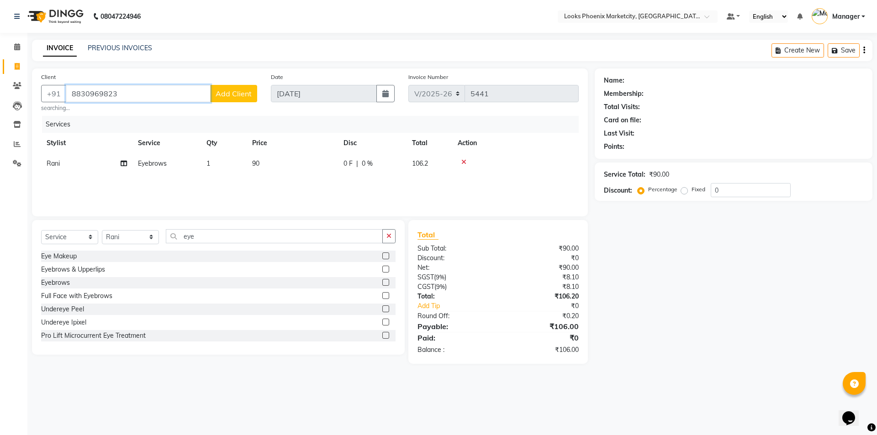
click at [80, 93] on input "8830969823" at bounding box center [138, 93] width 145 height 17
type input "7209210815"
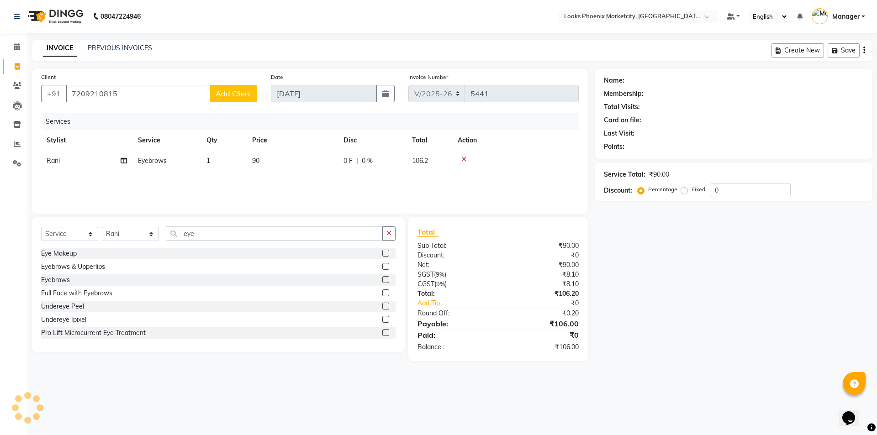
click at [225, 89] on span "Add Client" at bounding box center [234, 93] width 36 height 9
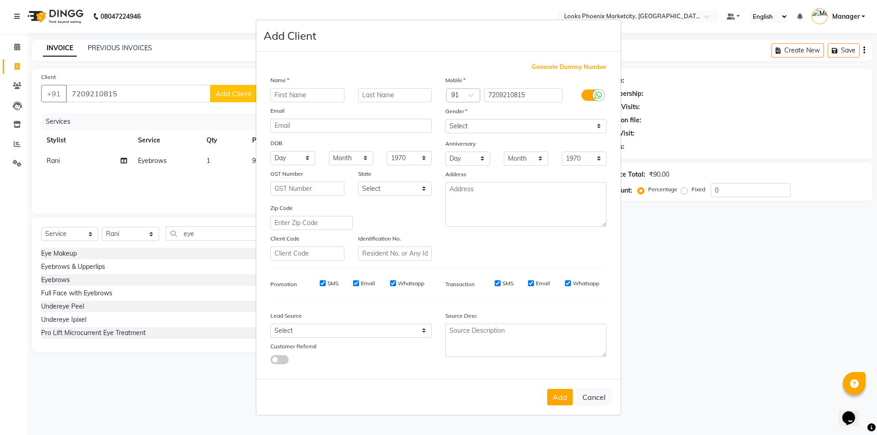
type input "r"
type input "nishika"
click at [524, 133] on select "Select Male Female Other Prefer Not To Say" at bounding box center [525, 126] width 161 height 14
select select "female"
click at [445, 119] on select "Select Male Female Other Prefer Not To Say" at bounding box center [525, 126] width 161 height 14
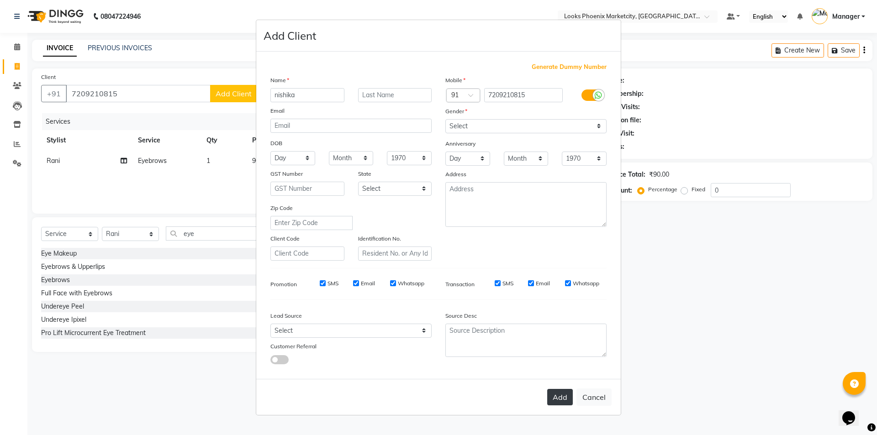
click at [561, 397] on button "Add" at bounding box center [560, 397] width 26 height 16
select select
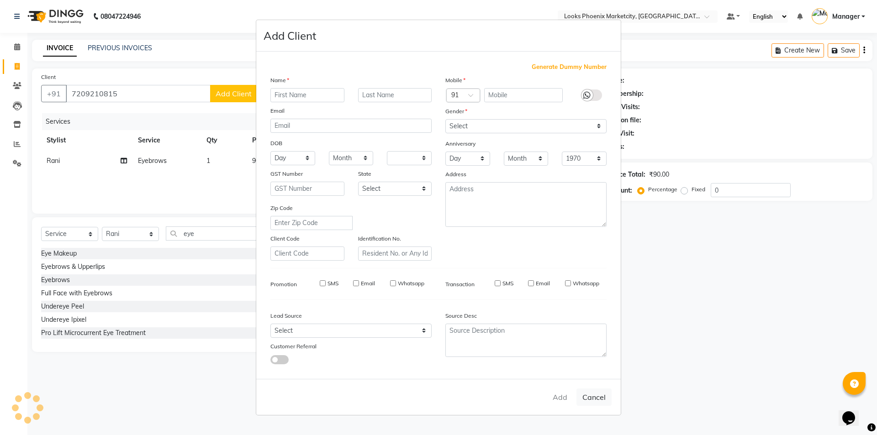
select select
checkbox input "false"
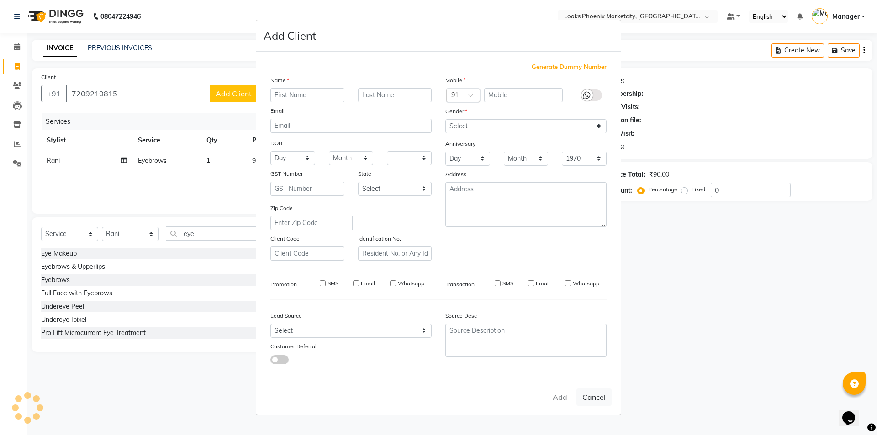
checkbox input "false"
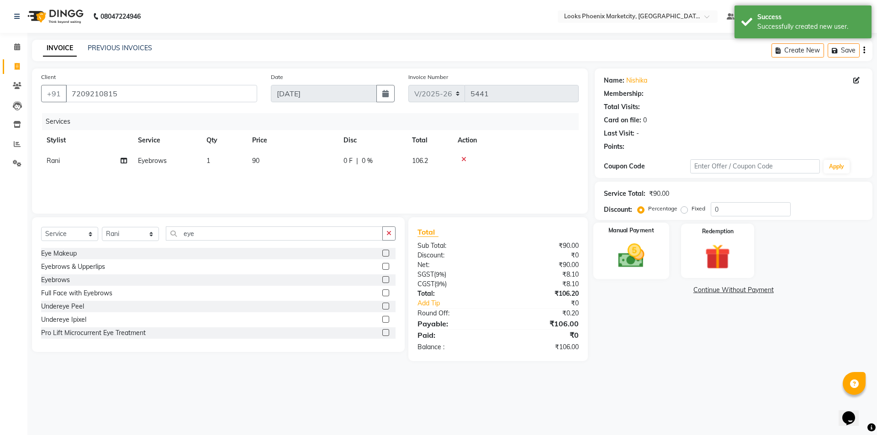
click at [639, 255] on img at bounding box center [631, 256] width 42 height 30
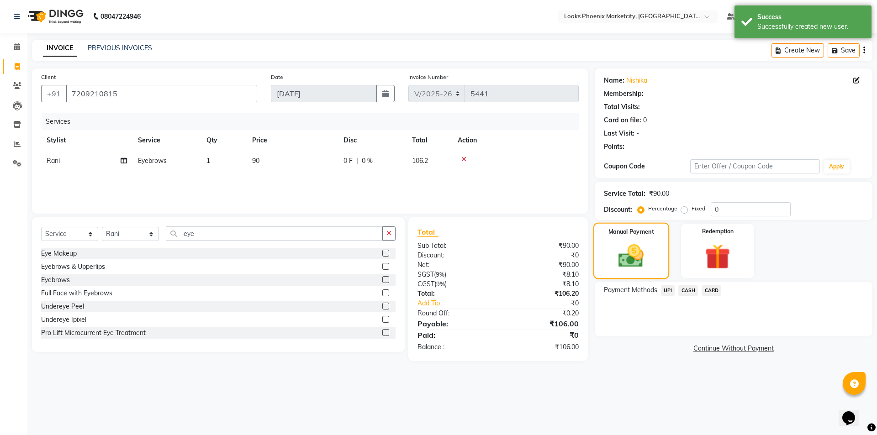
select select "1: Object"
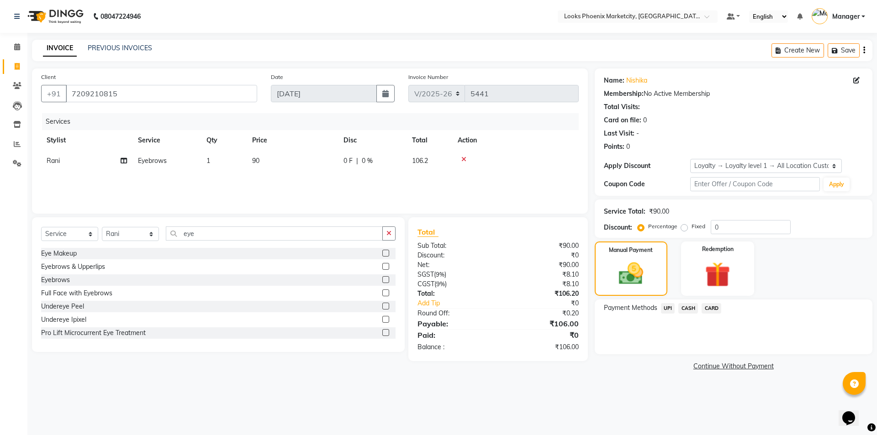
click at [694, 307] on span "CASH" at bounding box center [689, 308] width 20 height 11
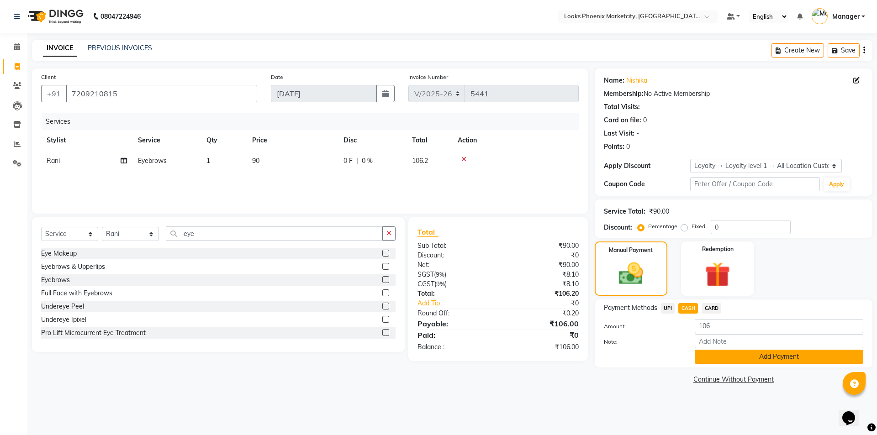
click at [716, 359] on button "Add Payment" at bounding box center [779, 357] width 169 height 14
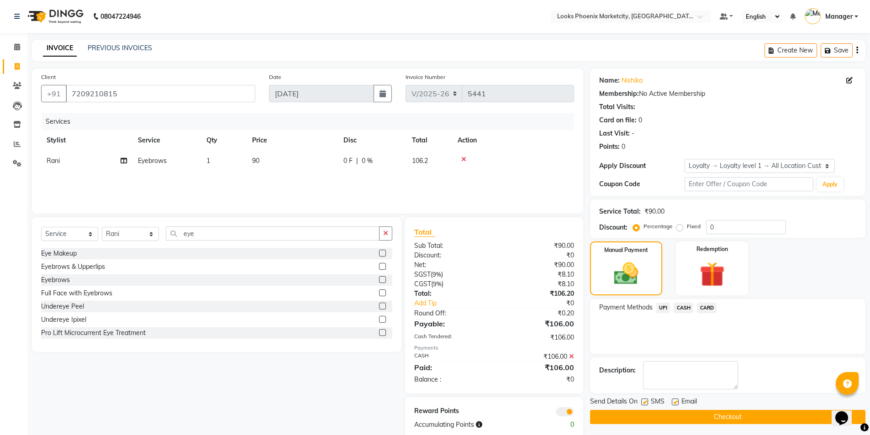
click at [688, 417] on button "Checkout" at bounding box center [728, 417] width 276 height 14
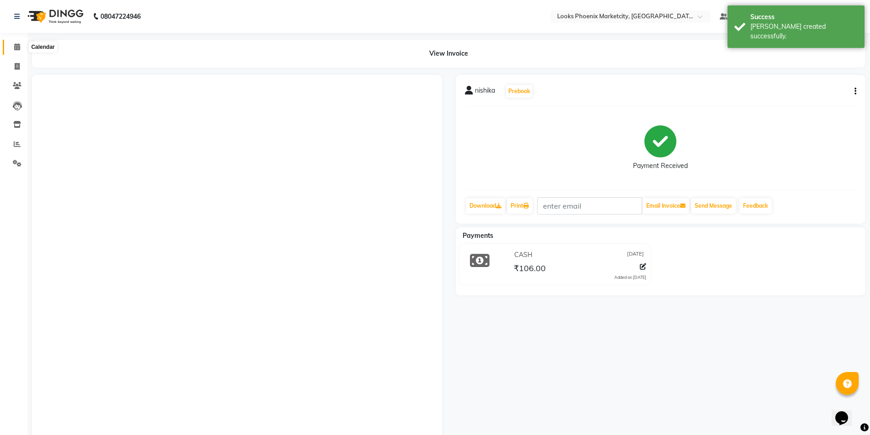
click at [16, 49] on icon at bounding box center [17, 46] width 6 height 7
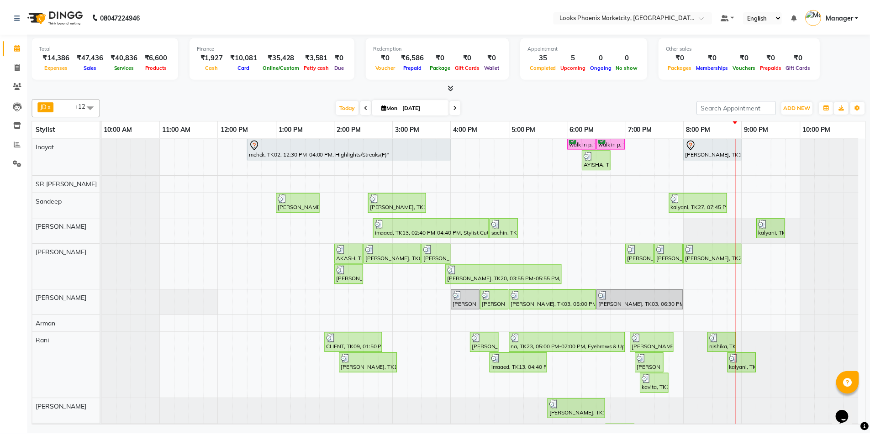
scroll to position [105, 0]
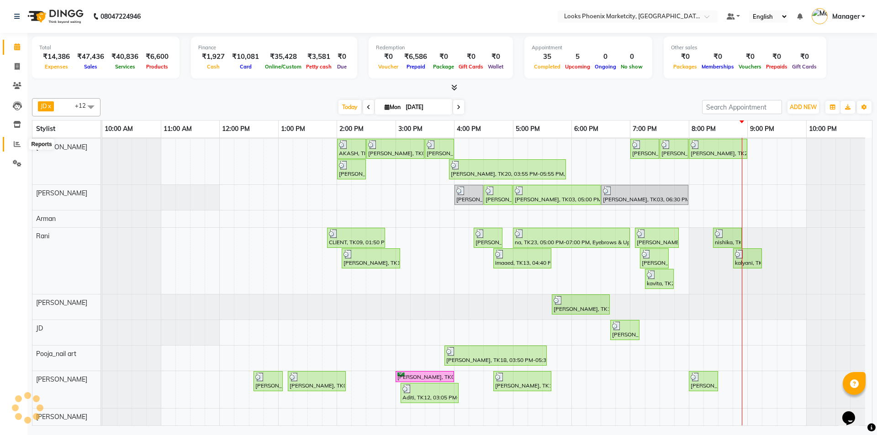
click at [18, 145] on icon at bounding box center [17, 144] width 7 height 7
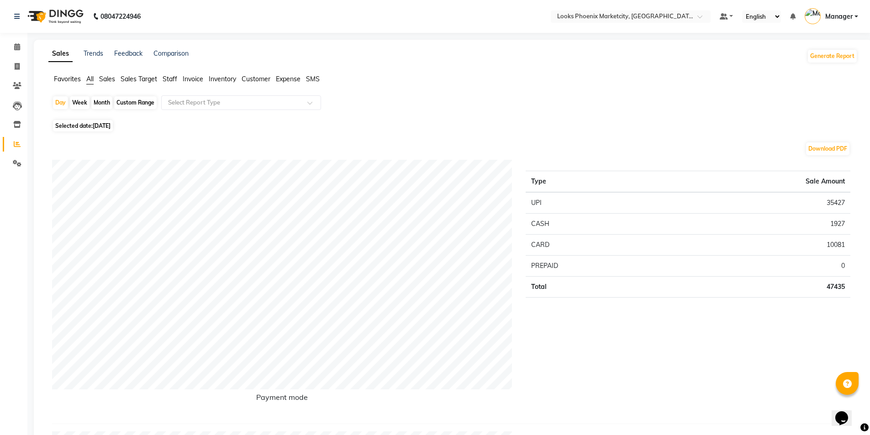
click at [168, 78] on span "Staff" at bounding box center [170, 79] width 15 height 8
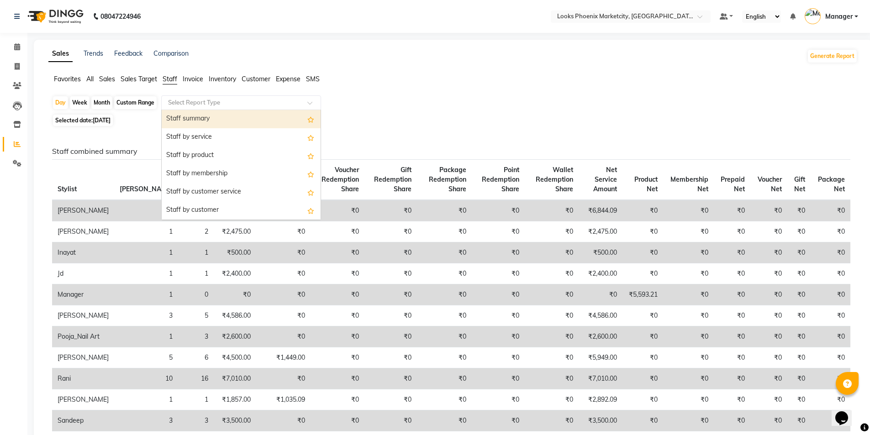
click at [187, 103] on input "text" at bounding box center [232, 102] width 132 height 9
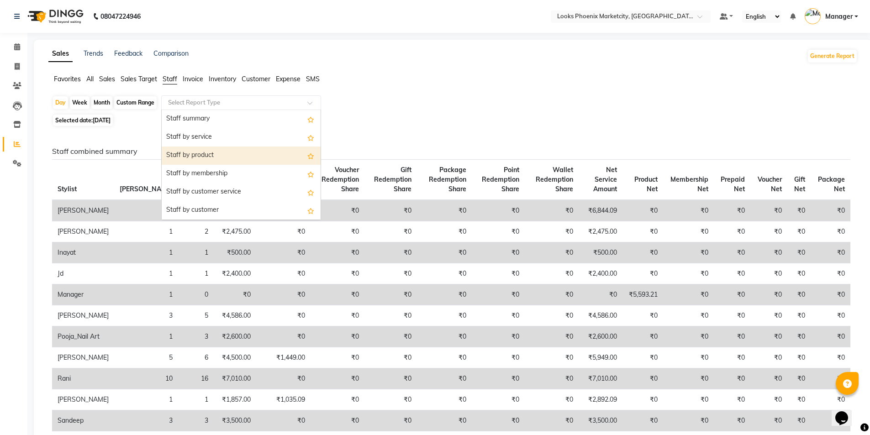
click at [215, 164] on div "Staff by product" at bounding box center [241, 156] width 159 height 18
select select "full_report"
select select "csv"
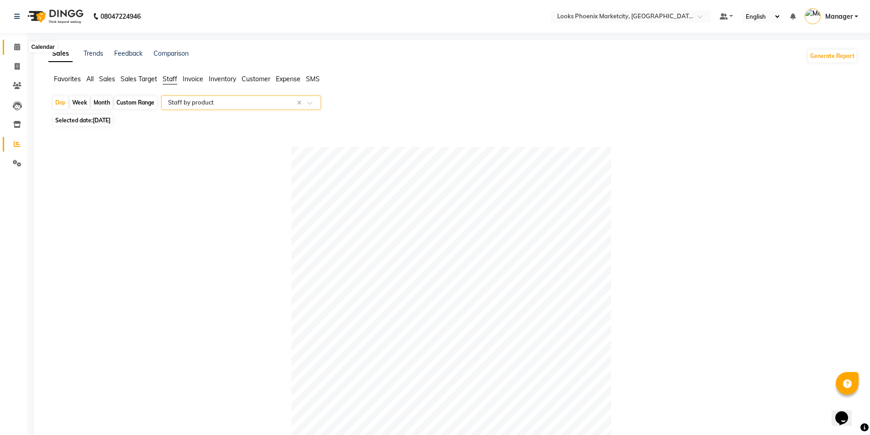
click at [18, 46] on icon at bounding box center [17, 46] width 6 height 7
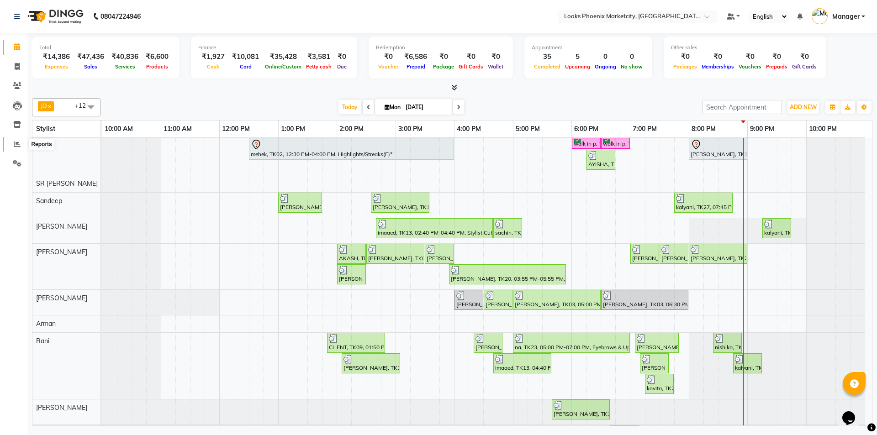
click at [16, 141] on icon at bounding box center [17, 144] width 7 height 7
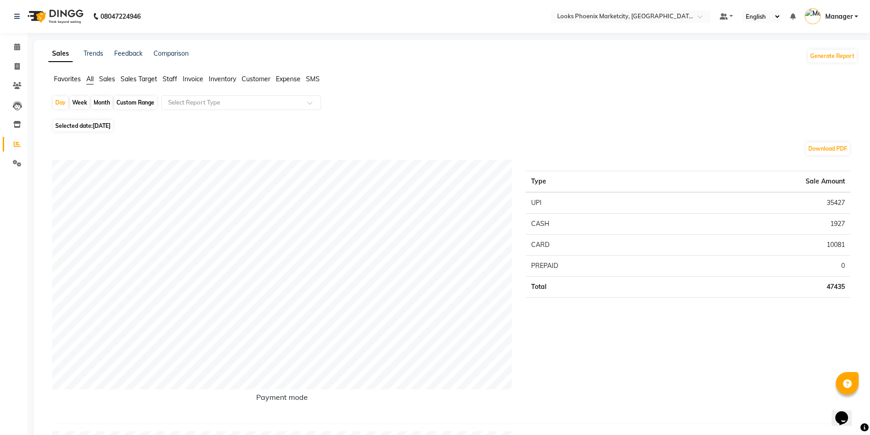
click at [174, 84] on ul "Favorites All Sales Sales Target Staff Invoice Inventory Customer Expense SMS" at bounding box center [453, 79] width 810 height 10
click at [173, 77] on span "Staff" at bounding box center [170, 79] width 15 height 8
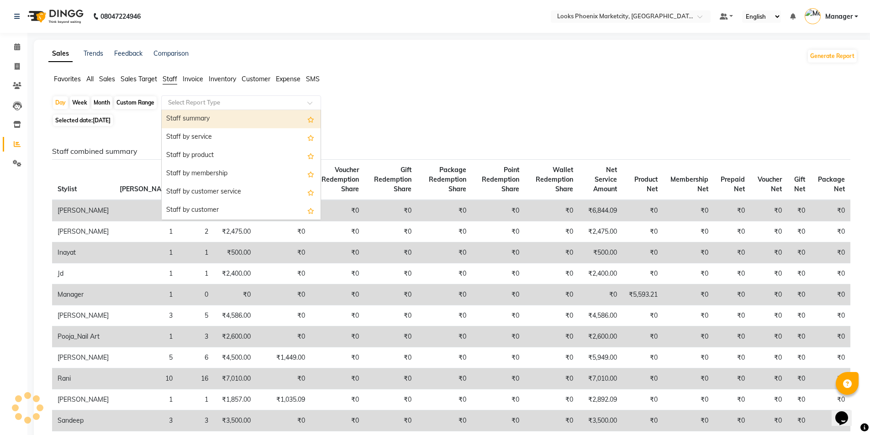
click at [210, 107] on input "text" at bounding box center [232, 102] width 132 height 9
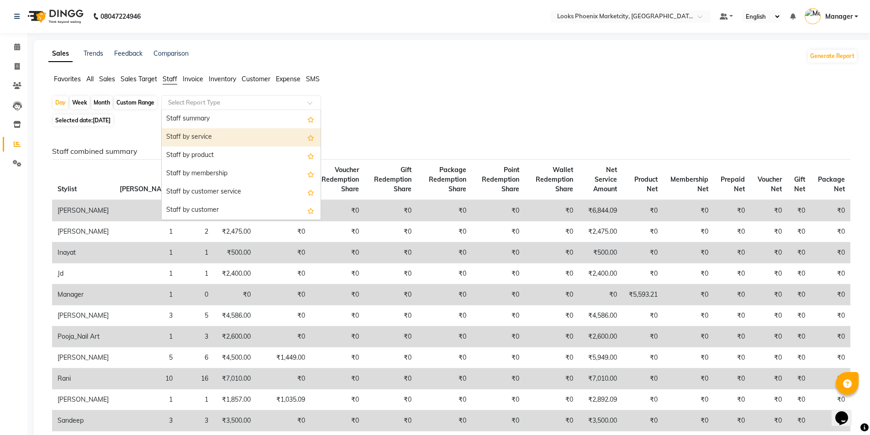
click at [207, 143] on div "Staff by service" at bounding box center [241, 137] width 159 height 18
select select "full_report"
select select "csv"
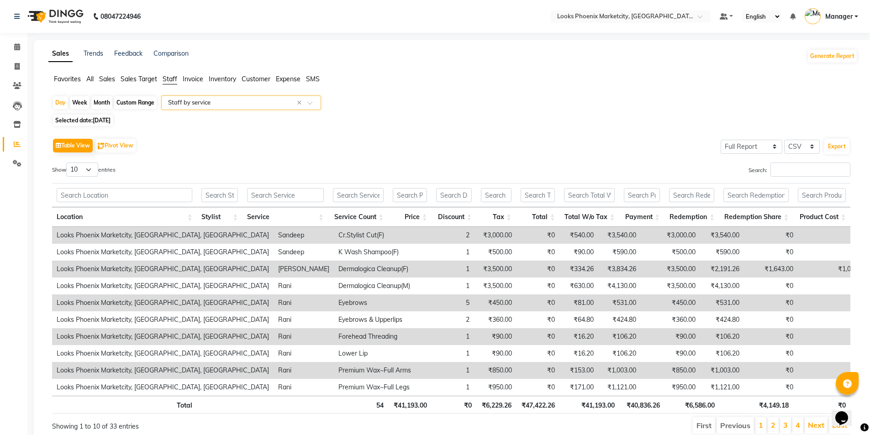
click at [808, 178] on div "Search:" at bounding box center [654, 172] width 392 height 18
drag, startPoint x: 848, startPoint y: 158, endPoint x: 816, endPoint y: 179, distance: 39.0
click at [834, 170] on div "Table View Pivot View Select Full Report Filtered Report Select CSV PDF Export …" at bounding box center [451, 285] width 799 height 299
click at [816, 173] on input "Search:" at bounding box center [811, 170] width 80 height 14
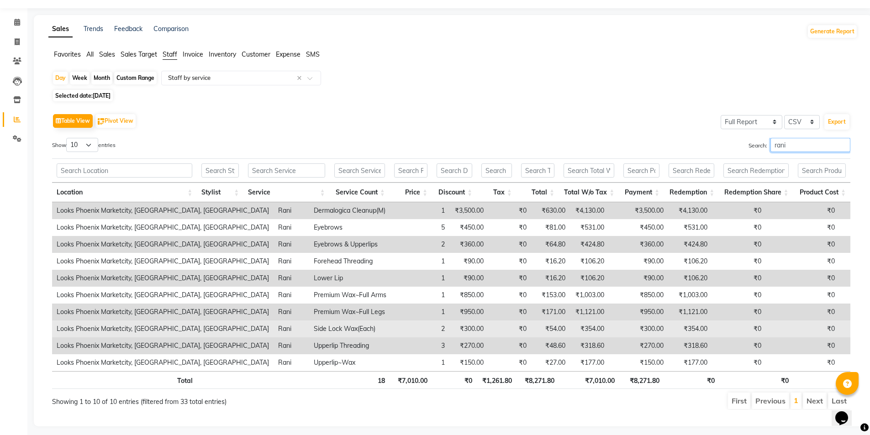
scroll to position [37, 0]
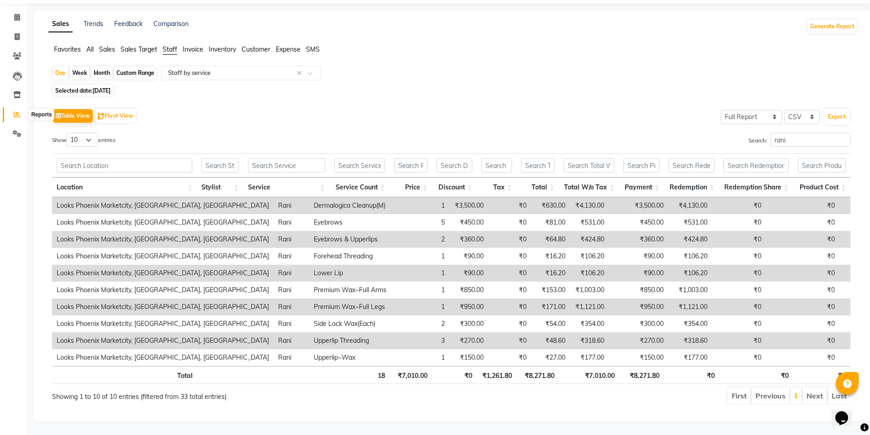
click at [15, 111] on icon at bounding box center [17, 114] width 7 height 7
click at [779, 133] on input "rani" at bounding box center [811, 140] width 80 height 14
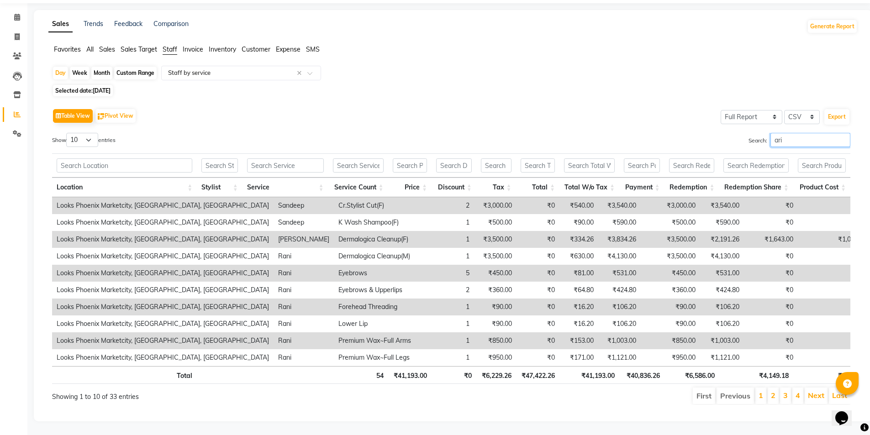
scroll to position [0, 0]
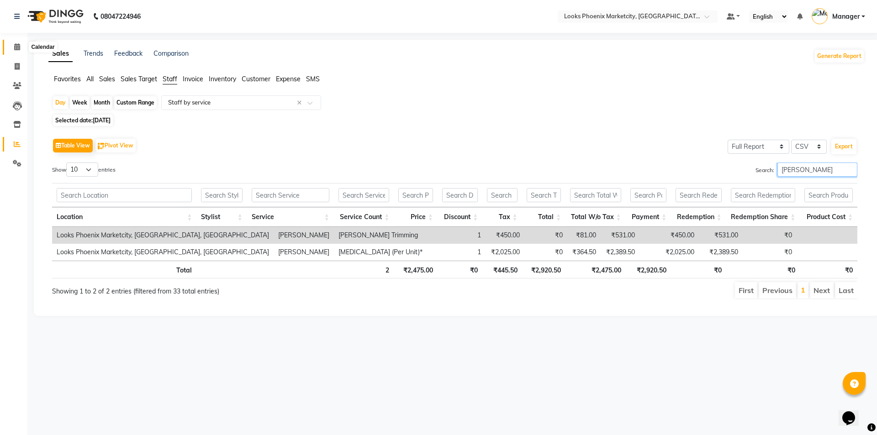
type input "arif"
click at [11, 44] on span at bounding box center [17, 47] width 16 height 11
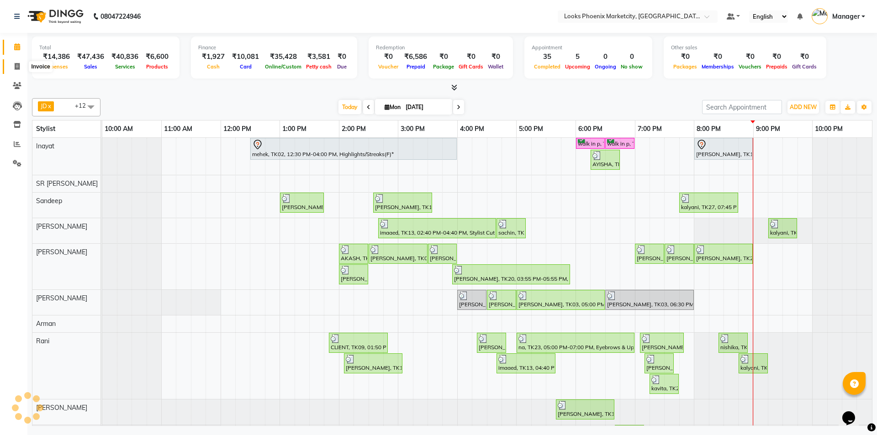
click at [20, 67] on icon at bounding box center [17, 66] width 5 height 7
select select "5911"
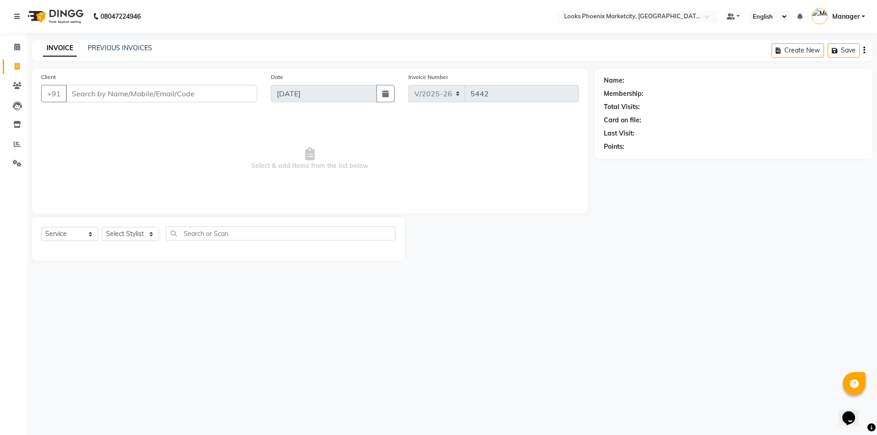
click at [85, 242] on div "Select Service Product Membership Package Voucher Prepaid Gift Card Select Styl…" at bounding box center [218, 237] width 355 height 21
click at [84, 237] on select "Select Service Product Membership Package Voucher Prepaid Gift Card" at bounding box center [69, 234] width 57 height 14
select select "product"
click at [41, 227] on select "Select Service Product Membership Package Voucher Prepaid Gift Card" at bounding box center [69, 234] width 57 height 14
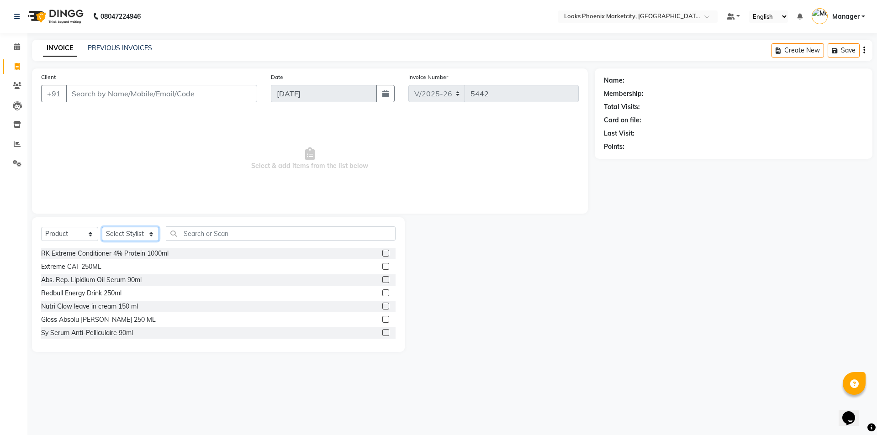
click at [125, 235] on select "Select Stylist Akshay Alisha Amir Anjali_pdct Arif Arman Christy Danish Eli Haf…" at bounding box center [130, 234] width 57 height 14
select select "41876"
click at [102, 227] on select "Select Stylist Akshay Alisha Amir Anjali_pdct Arif Arman Christy Danish Eli Haf…" at bounding box center [130, 234] width 57 height 14
click at [192, 230] on input "text" at bounding box center [281, 234] width 230 height 14
type input "3474636400195"
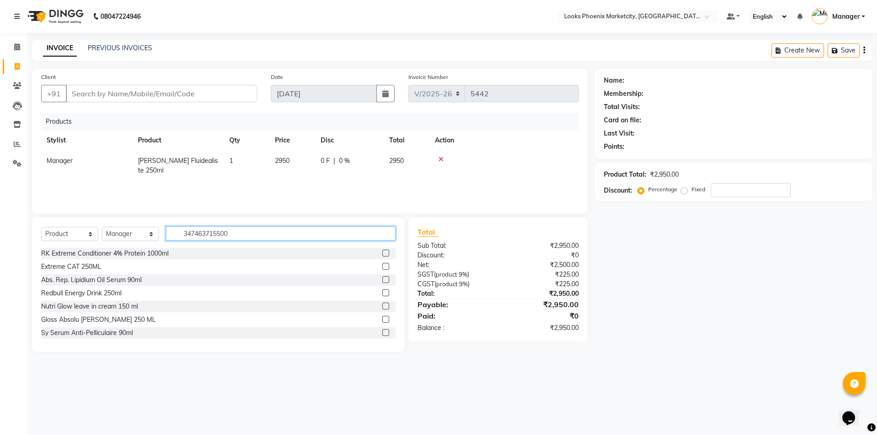
type input "3474637155001"
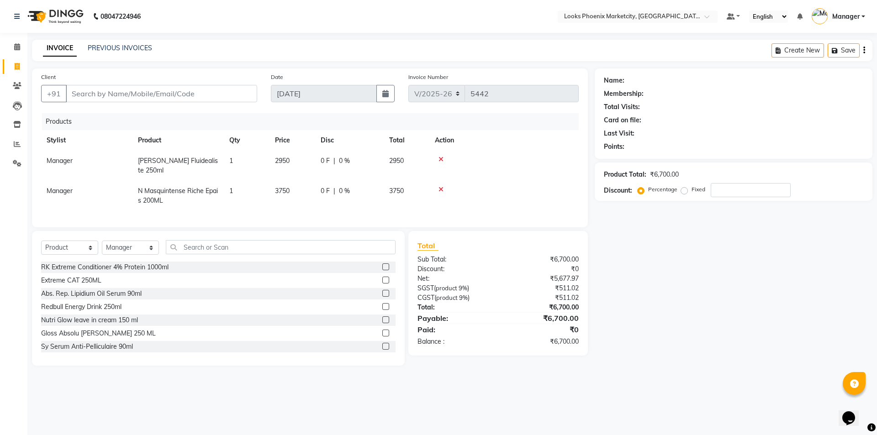
click at [289, 187] on span "3750" at bounding box center [282, 191] width 15 height 8
select select "41876"
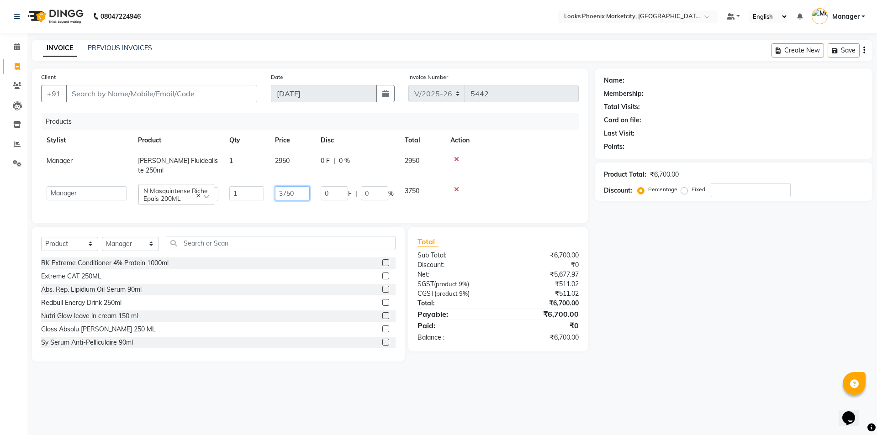
click at [285, 186] on input "3750" at bounding box center [292, 193] width 35 height 14
type input "3850"
click at [281, 155] on td "2950" at bounding box center [293, 166] width 46 height 30
select select "41876"
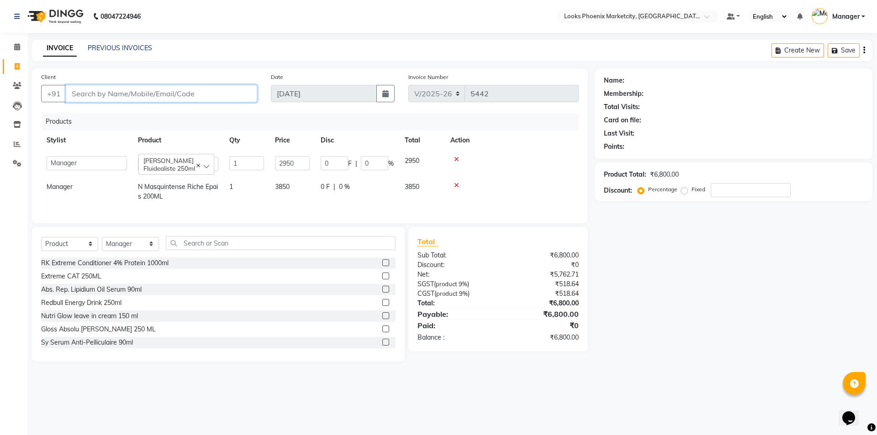
click at [83, 88] on input "Client" at bounding box center [161, 93] width 191 height 17
type input "9"
type input "0"
type input "9730821861"
click at [246, 96] on span "Add Client" at bounding box center [234, 93] width 36 height 9
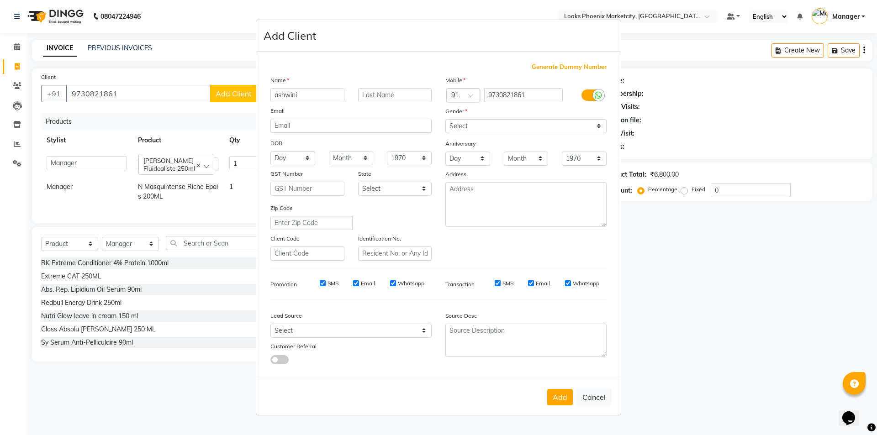
type input "ashwini"
click at [481, 120] on select "Select Male Female Other Prefer Not To Say" at bounding box center [525, 126] width 161 height 14
drag, startPoint x: 594, startPoint y: 399, endPoint x: 570, endPoint y: 368, distance: 39.0
click at [594, 398] on button "Cancel" at bounding box center [594, 397] width 35 height 17
select select
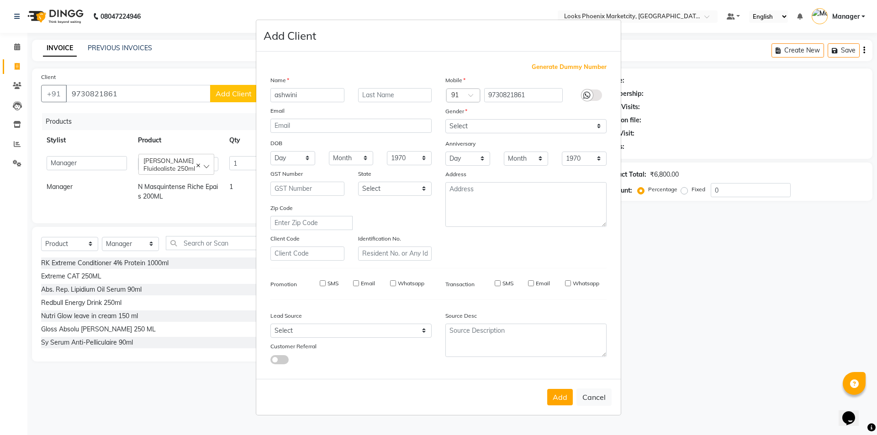
select select
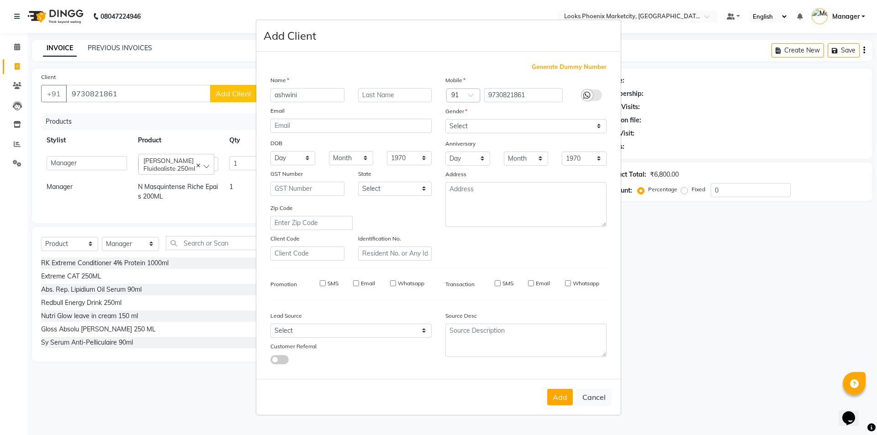
select select
checkbox input "false"
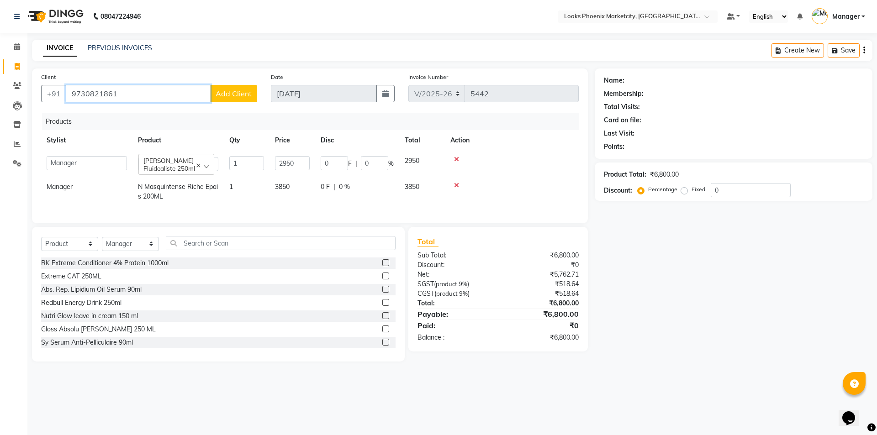
click at [90, 95] on input "9730821861" at bounding box center [138, 93] width 145 height 17
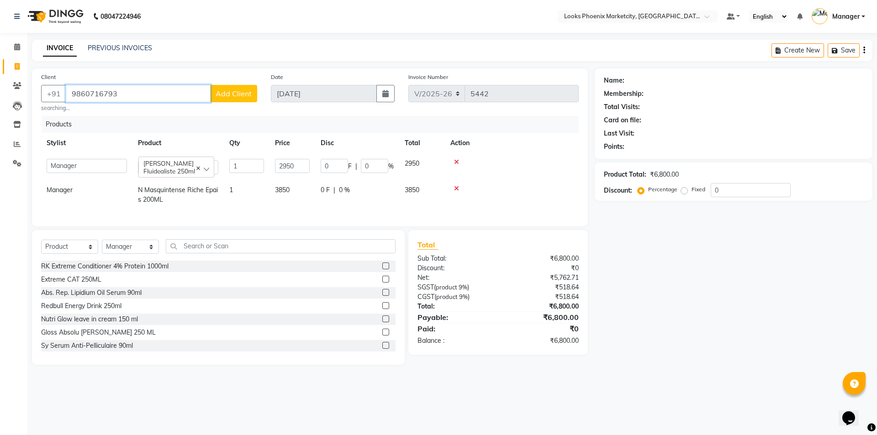
type input "9860716793"
click at [238, 95] on span "Add Client" at bounding box center [234, 93] width 36 height 9
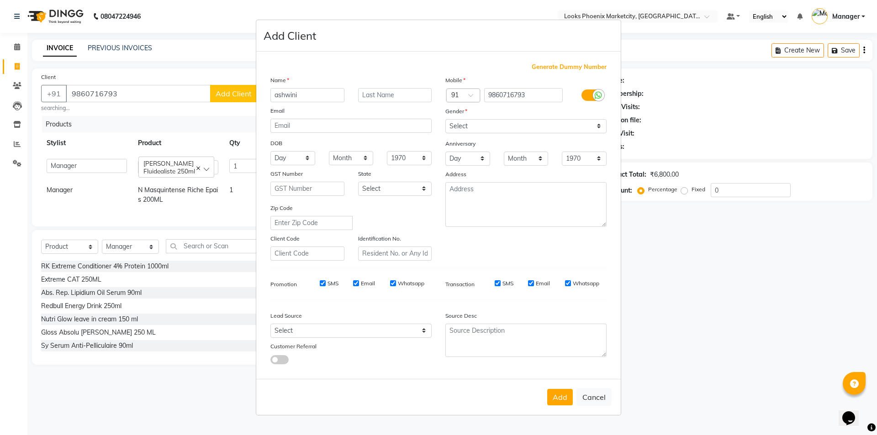
type input "ashwini"
click at [530, 128] on select "Select Male Female Other Prefer Not To Say" at bounding box center [525, 126] width 161 height 14
select select "female"
click at [445, 119] on select "Select Male Female Other Prefer Not To Say" at bounding box center [525, 126] width 161 height 14
click at [557, 393] on button "Add" at bounding box center [560, 397] width 26 height 16
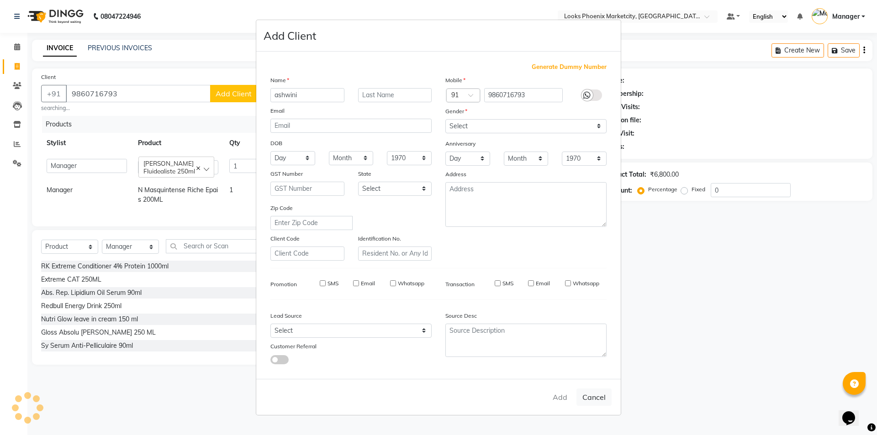
select select
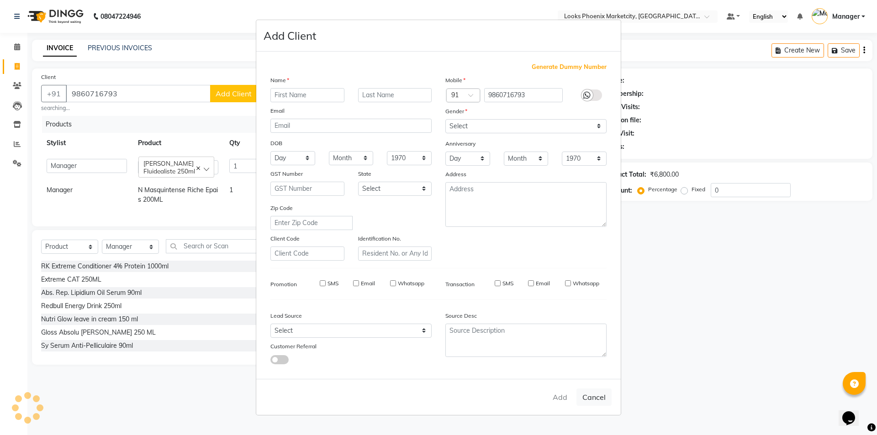
select select
checkbox input "false"
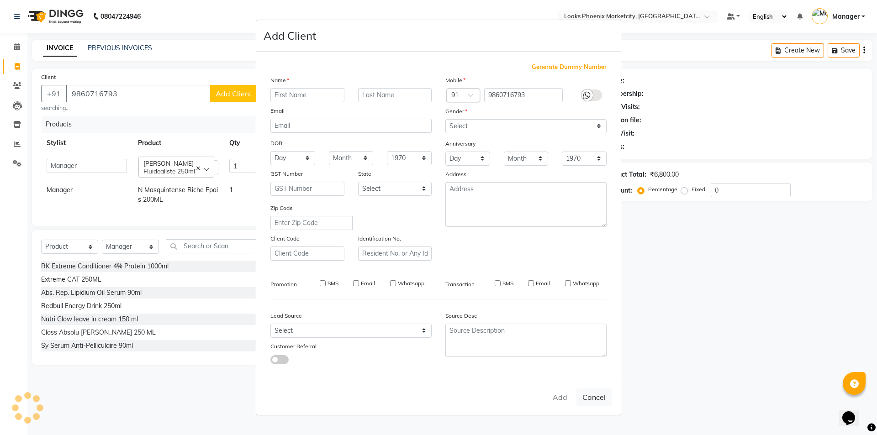
checkbox input "false"
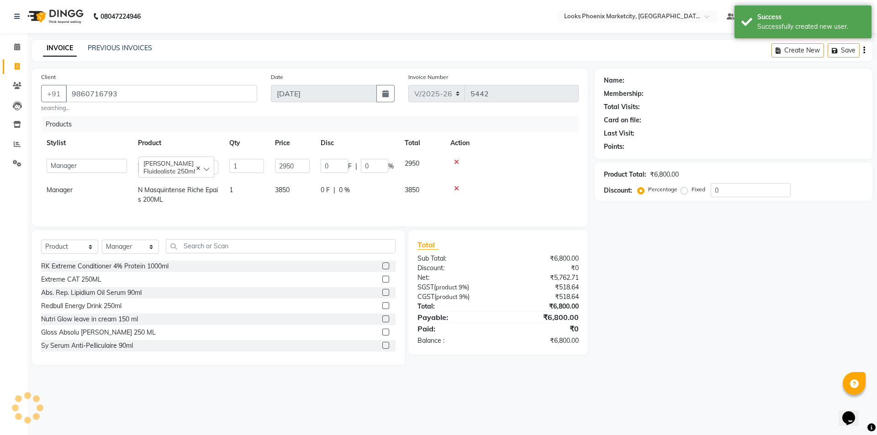
select select "1: Object"
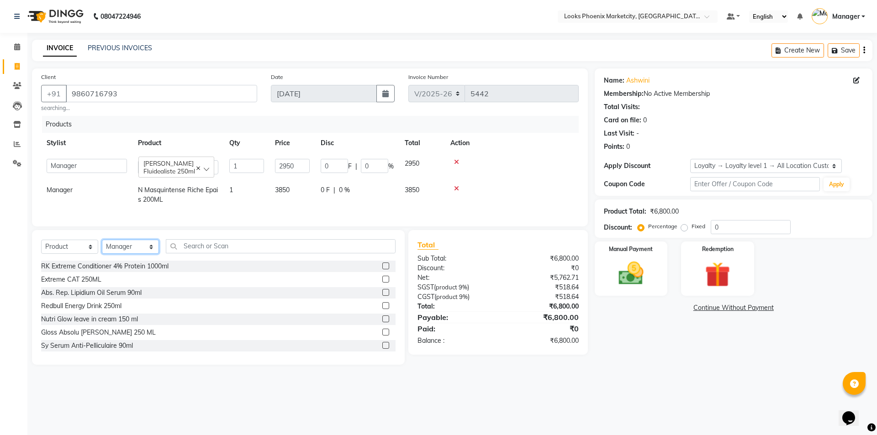
click at [121, 252] on select "Select Stylist Akshay Alisha Amir Anjali_pdct Arif Arman Christy Danish Eli Haf…" at bounding box center [130, 247] width 57 height 14
select select "57828"
click at [102, 247] on select "Select Stylist Akshay Alisha Amir Anjali_pdct Arif Arman Christy Danish Eli Haf…" at bounding box center [130, 247] width 57 height 14
click at [225, 253] on input "text" at bounding box center [281, 246] width 230 height 14
type input "3474637283445"
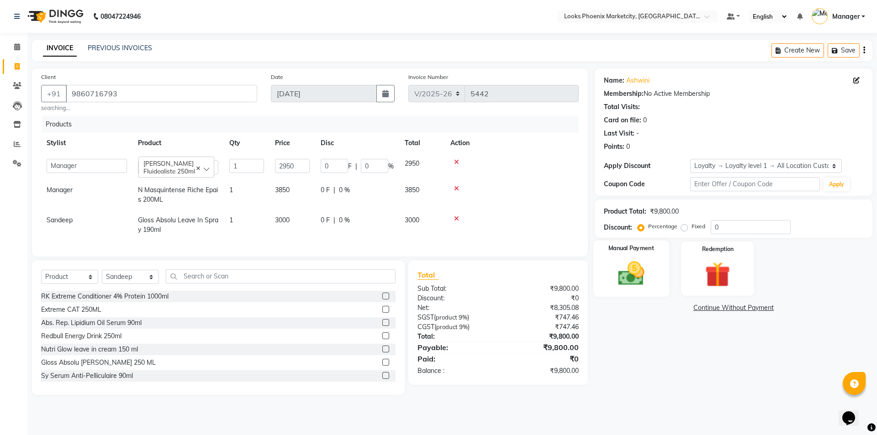
click at [640, 279] on img at bounding box center [631, 274] width 42 height 30
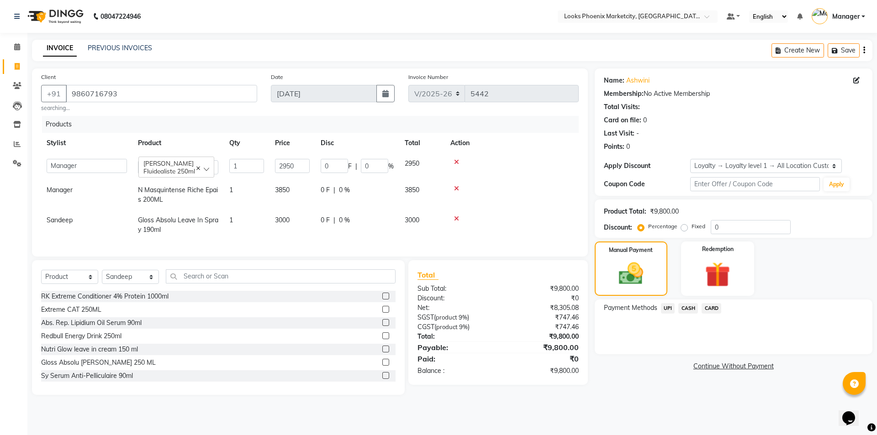
click at [714, 311] on span "CARD" at bounding box center [712, 308] width 20 height 11
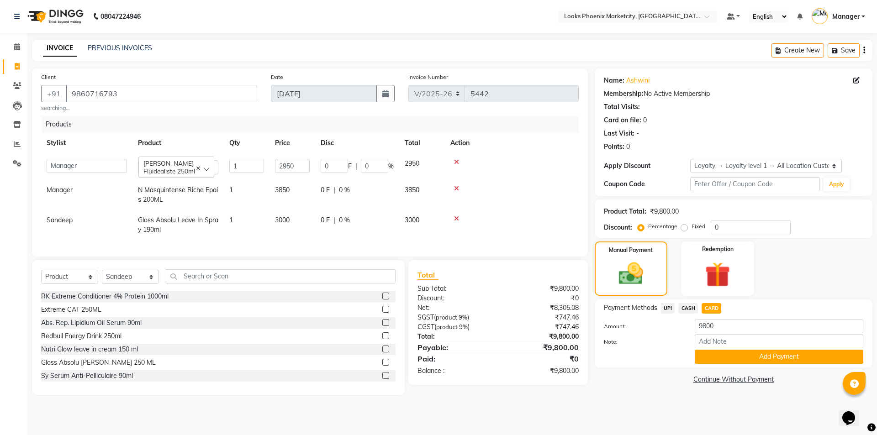
click at [670, 306] on span "UPI" at bounding box center [668, 308] width 14 height 11
click at [713, 351] on button "Add Payment" at bounding box center [779, 357] width 169 height 14
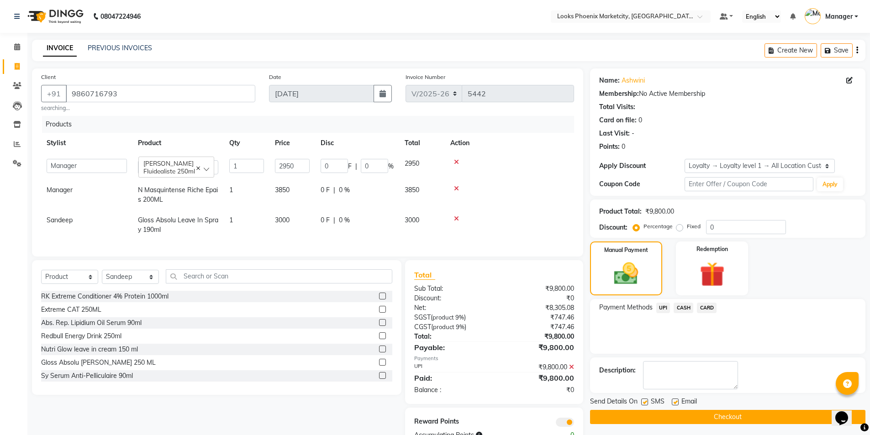
scroll to position [35, 0]
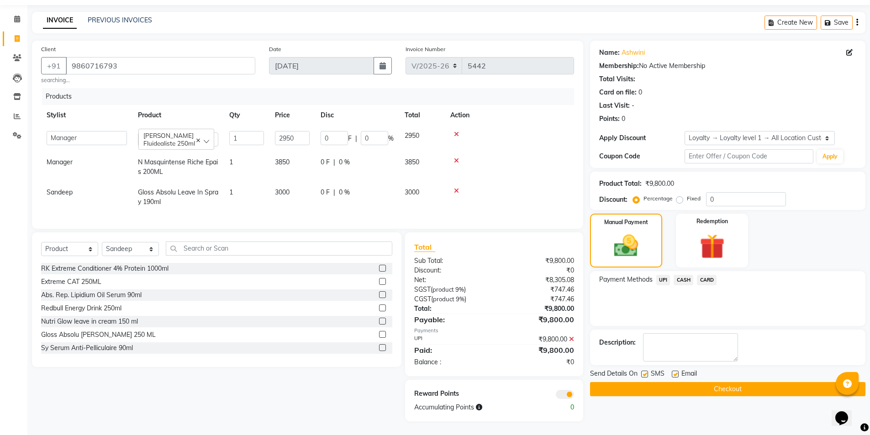
click at [674, 382] on button "Checkout" at bounding box center [728, 389] width 276 height 14
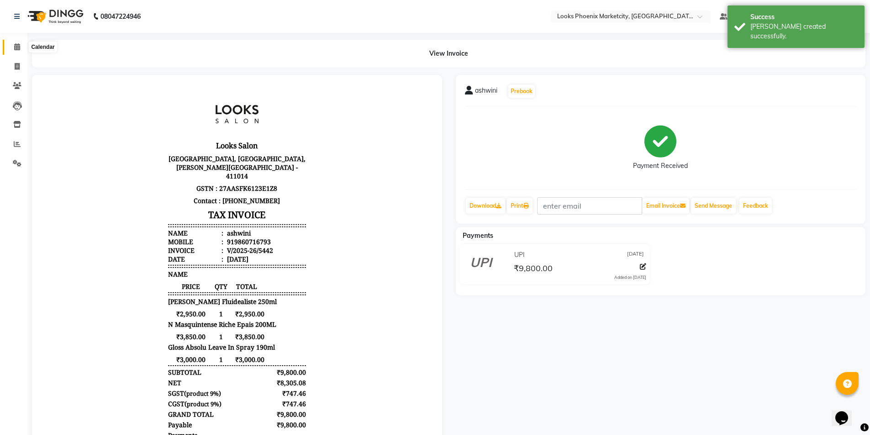
click at [13, 48] on span at bounding box center [17, 47] width 16 height 11
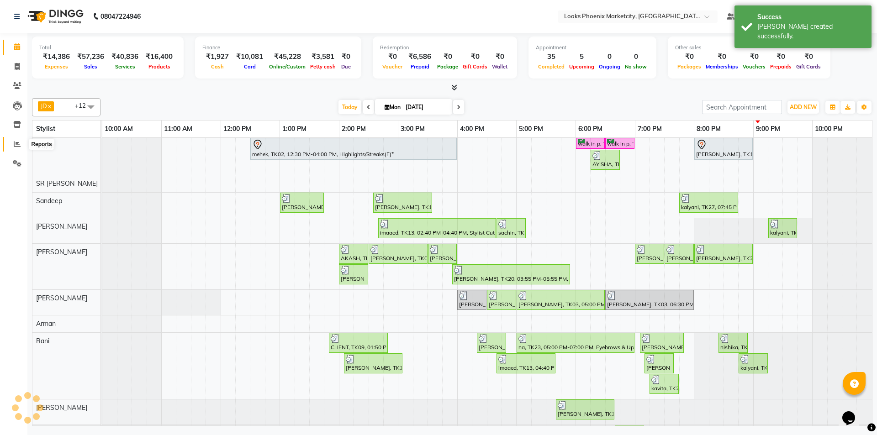
click at [25, 145] on span at bounding box center [17, 144] width 16 height 11
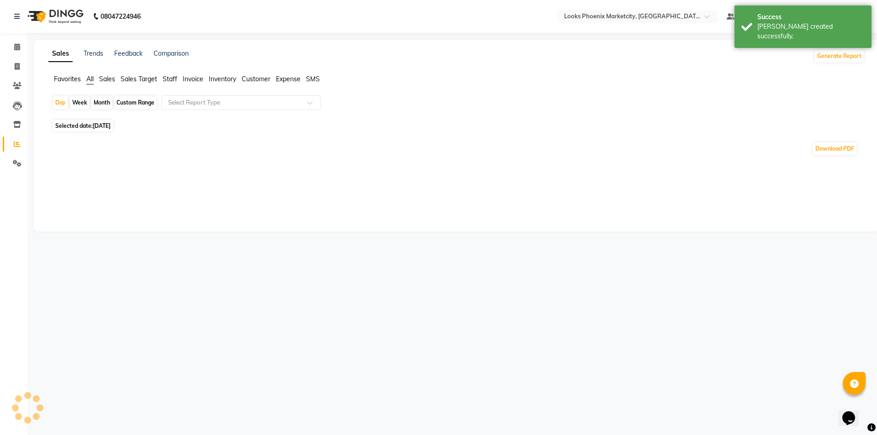
click at [170, 82] on span "Staff" at bounding box center [170, 79] width 15 height 8
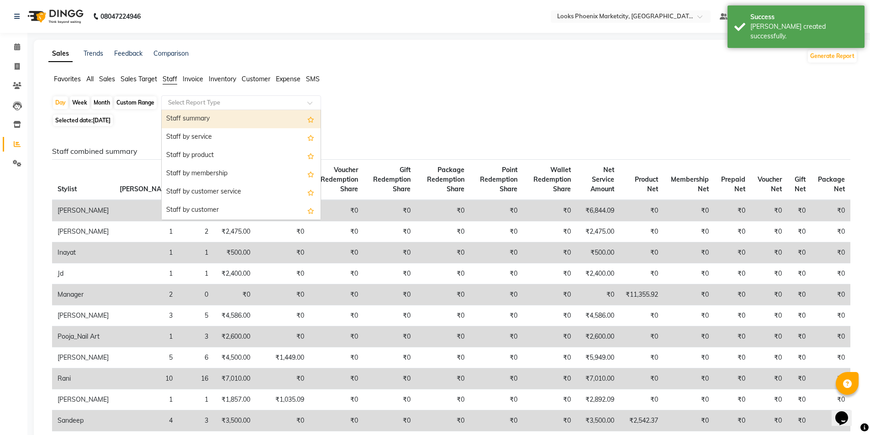
click at [182, 105] on input "text" at bounding box center [232, 102] width 132 height 9
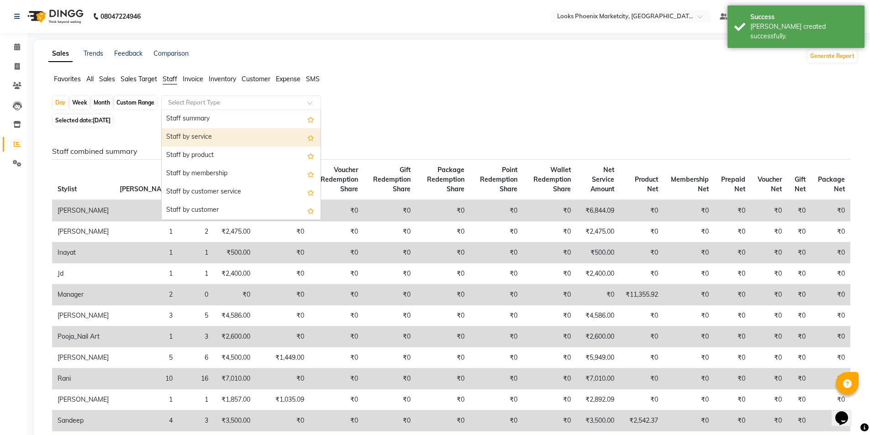
click at [189, 132] on div "Staff by service" at bounding box center [241, 137] width 159 height 18
select select "full_report"
select select "csv"
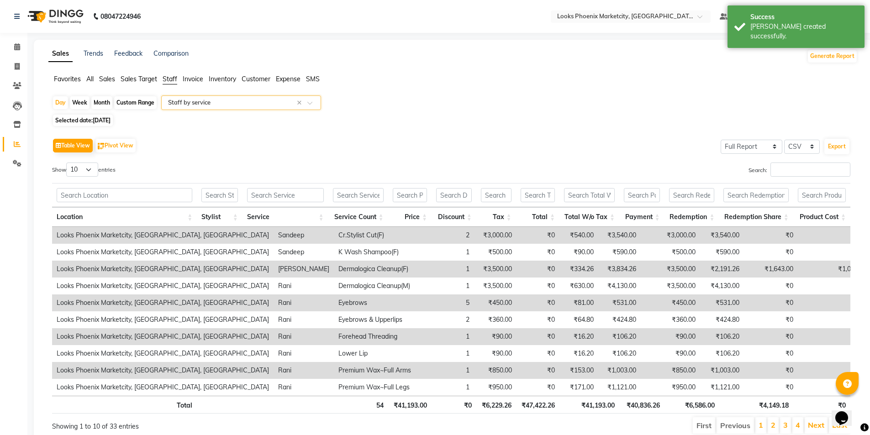
click at [774, 162] on div "Table View Pivot View Select Full Report Filtered Report Select CSV PDF Export …" at bounding box center [451, 285] width 799 height 299
click at [774, 171] on input "Search:" at bounding box center [811, 170] width 80 height 14
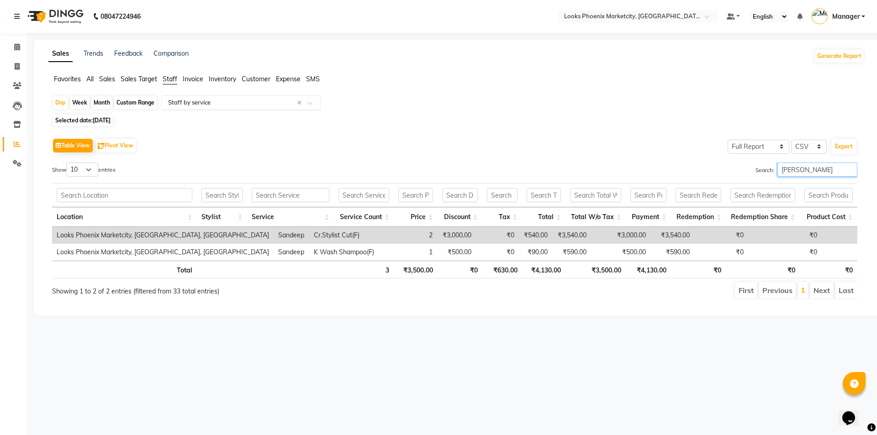
type input "sande"
click at [217, 99] on div "Select Report Type × Staff by service ×" at bounding box center [241, 102] width 160 height 15
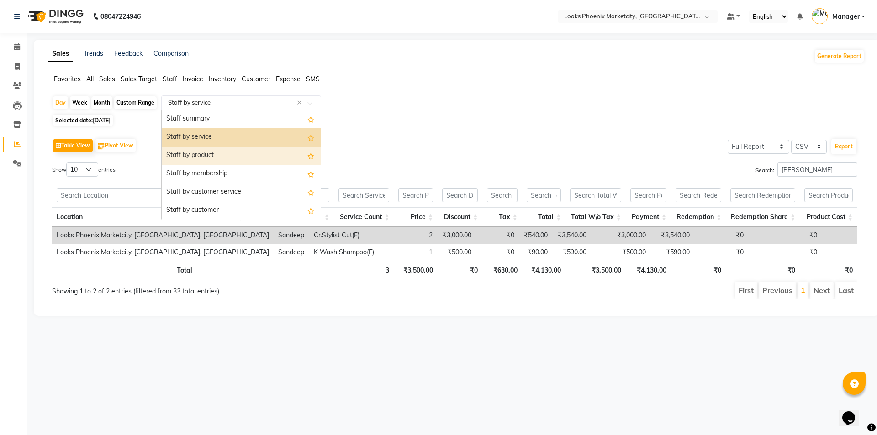
click at [207, 151] on div "Staff by product" at bounding box center [241, 156] width 159 height 18
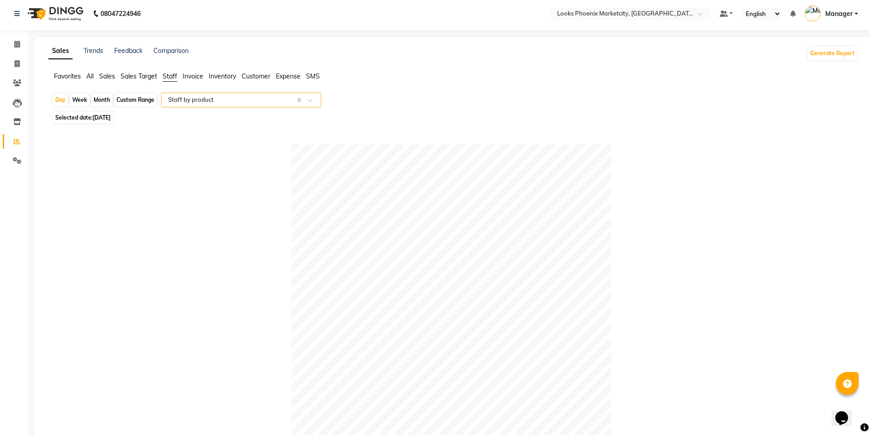
scroll to position [228, 0]
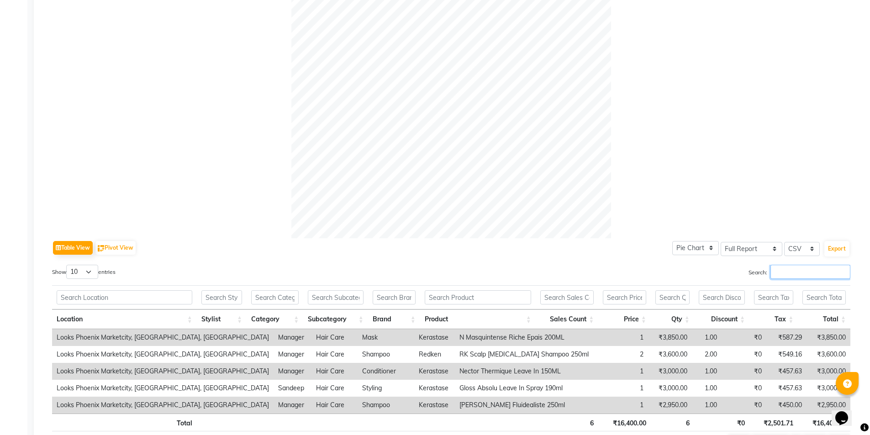
click at [795, 272] on input "Search:" at bounding box center [811, 272] width 80 height 14
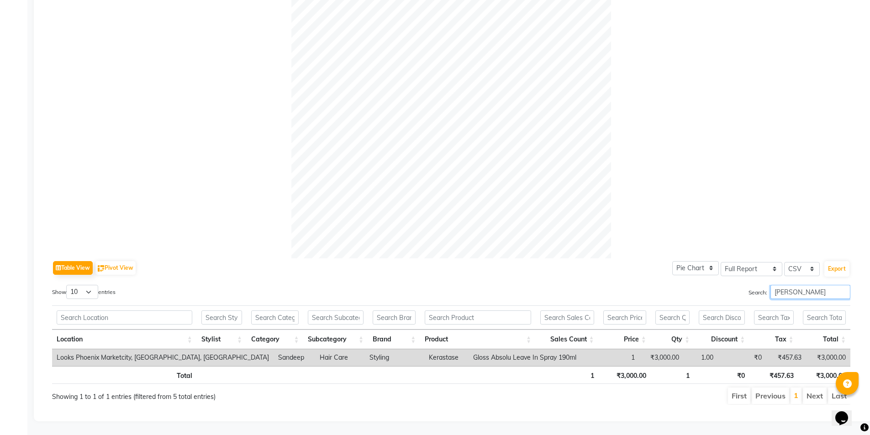
type input "sande"
drag, startPoint x: 422, startPoint y: 347, endPoint x: 530, endPoint y: 356, distance: 108.2
click at [530, 356] on td "Gloss Absolu Leave In Spray 190ml" at bounding box center [526, 358] width 114 height 17
copy td "Gloss Absolu Leave In Spray 190ml"
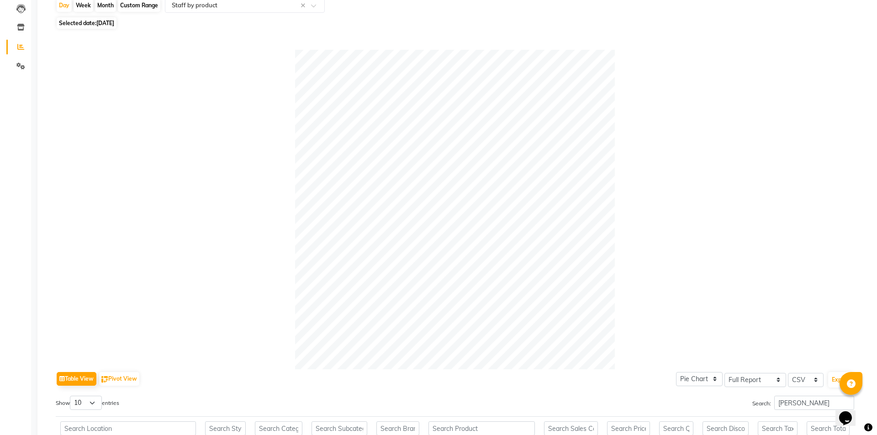
scroll to position [0, 0]
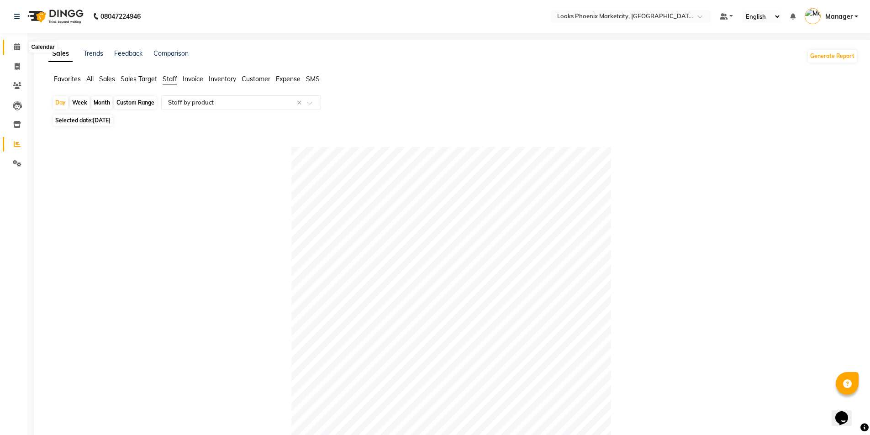
click at [16, 47] on icon at bounding box center [17, 46] width 6 height 7
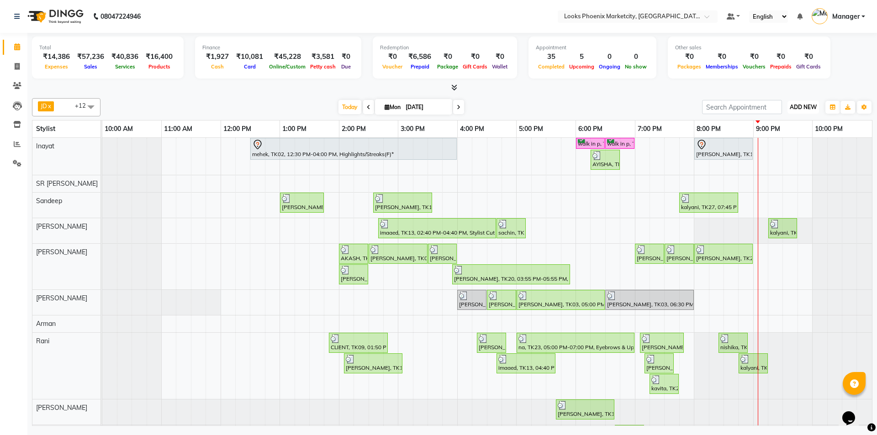
click at [809, 102] on button "ADD NEW Toggle Dropdown" at bounding box center [804, 107] width 32 height 13
click at [782, 149] on link "Add Expense" at bounding box center [783, 149] width 72 height 12
select select "1"
select select "4874"
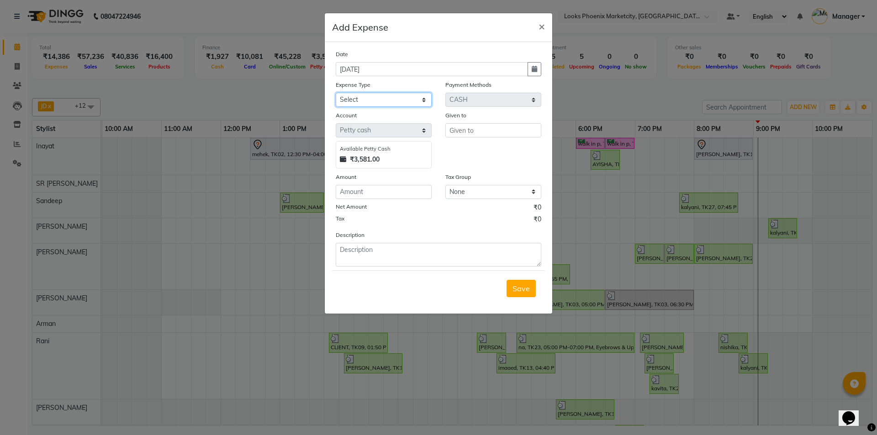
click at [362, 97] on select "Select Bank Deposit Blinkit Cash Handover CLIENT Client ordered food Client Ref…" at bounding box center [384, 100] width 96 height 14
select select "19910"
click at [336, 93] on select "Select Bank Deposit Blinkit Cash Handover CLIENT Client ordered food Client Ref…" at bounding box center [384, 100] width 96 height 14
click at [465, 130] on input "text" at bounding box center [493, 130] width 96 height 14
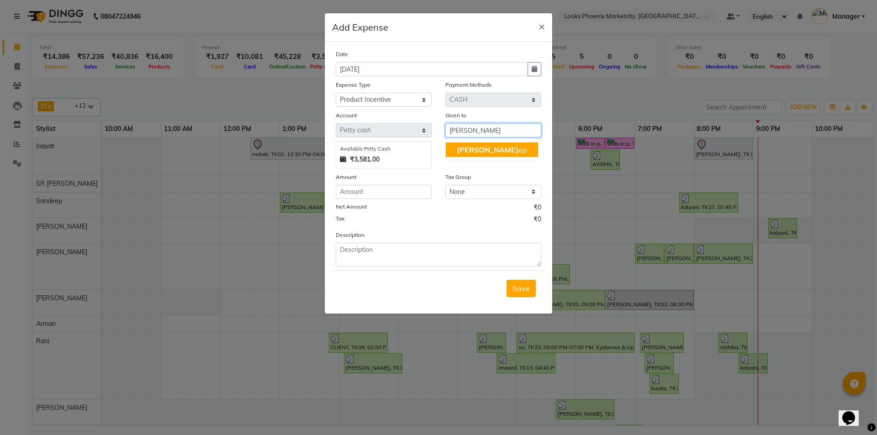
click at [472, 156] on button "Sande ep" at bounding box center [492, 150] width 92 height 15
type input "Sandeep"
click at [392, 186] on input "number" at bounding box center [384, 192] width 96 height 14
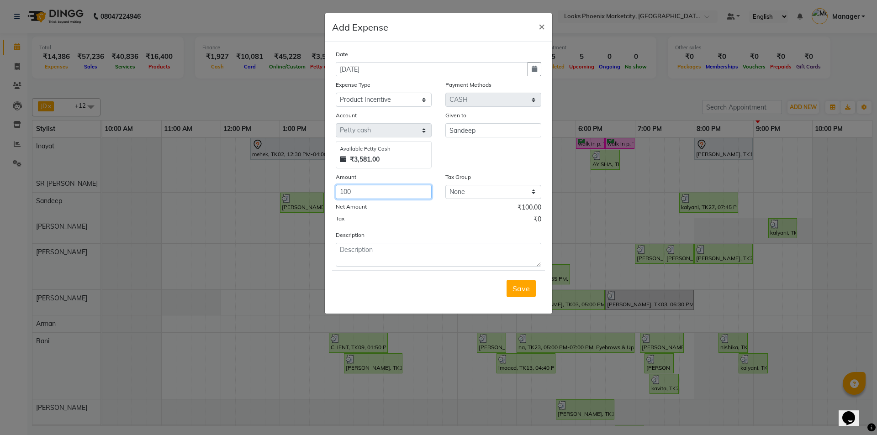
type input "100"
click at [389, 259] on textarea at bounding box center [439, 255] width 206 height 24
paste textarea "Gloss Absolu Leave In Spray 190ml"
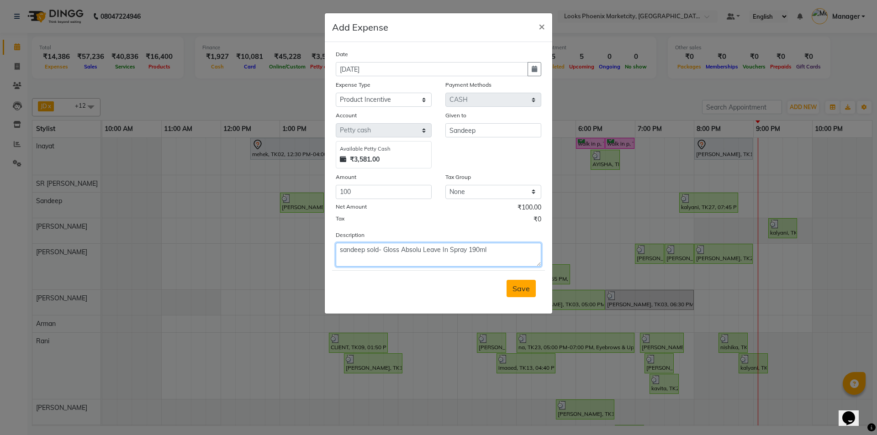
type textarea "sandeep sold- Gloss Absolu Leave In Spray 190ml"
click at [517, 289] on span "Save" at bounding box center [521, 288] width 17 height 9
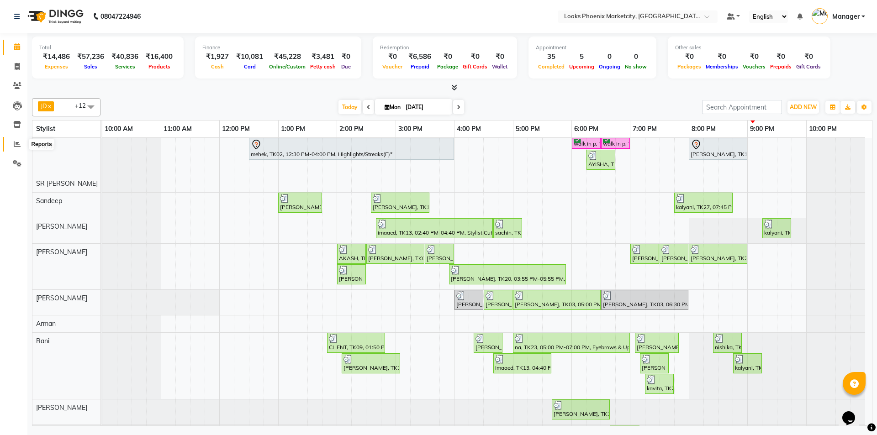
click at [11, 143] on span at bounding box center [17, 144] width 16 height 11
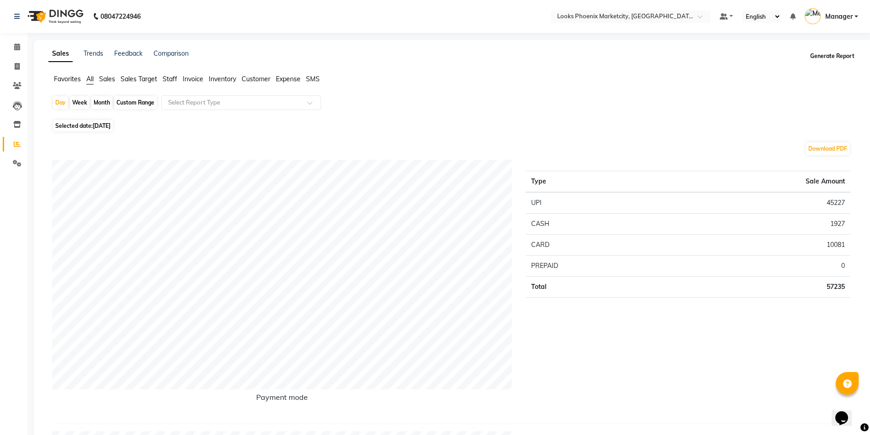
click at [835, 54] on button "Generate Report" at bounding box center [832, 56] width 49 height 13
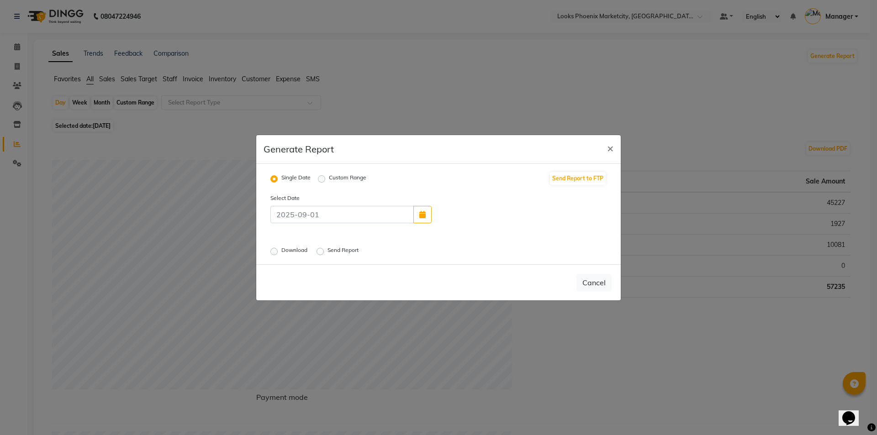
click at [281, 249] on label "Download" at bounding box center [295, 251] width 28 height 11
click at [274, 249] on input "Download" at bounding box center [275, 251] width 6 height 6
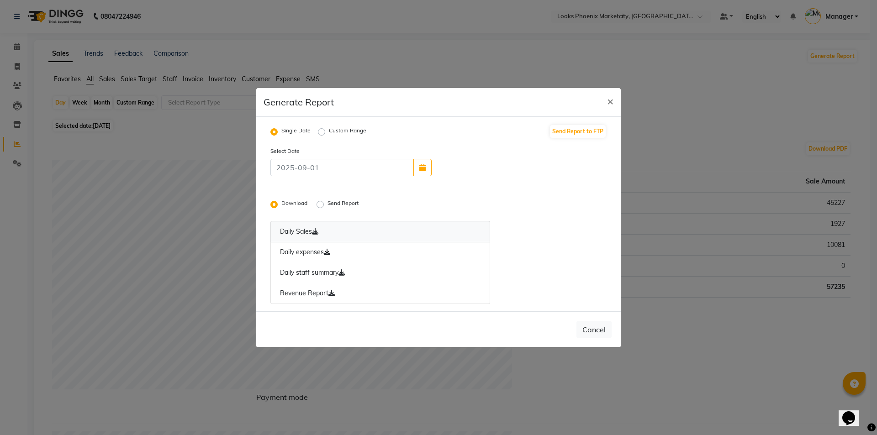
click at [293, 229] on link "Daily Sales" at bounding box center [380, 231] width 220 height 21
drag, startPoint x: 297, startPoint y: 251, endPoint x: 297, endPoint y: 261, distance: 10.1
click at [297, 251] on link "Daily expenses" at bounding box center [380, 252] width 220 height 21
drag, startPoint x: 298, startPoint y: 270, endPoint x: 298, endPoint y: 283, distance: 13.3
click at [298, 270] on link "Daily staff summary" at bounding box center [380, 273] width 220 height 21
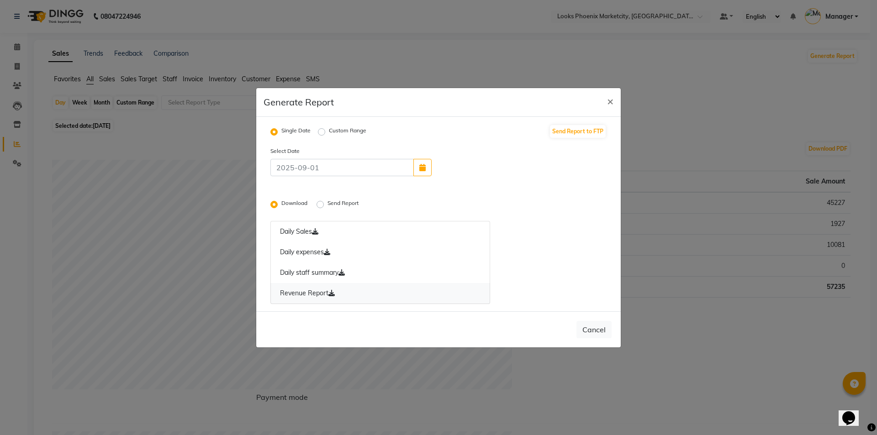
click at [299, 292] on link "Revenue Report" at bounding box center [380, 293] width 220 height 21
click at [733, 259] on ngb-modal-window "Generate Report × Single Date Custom Range Send Report to FTP Select Date Downl…" at bounding box center [438, 217] width 877 height 435
click at [610, 98] on span "×" at bounding box center [610, 101] width 6 height 14
radio input "false"
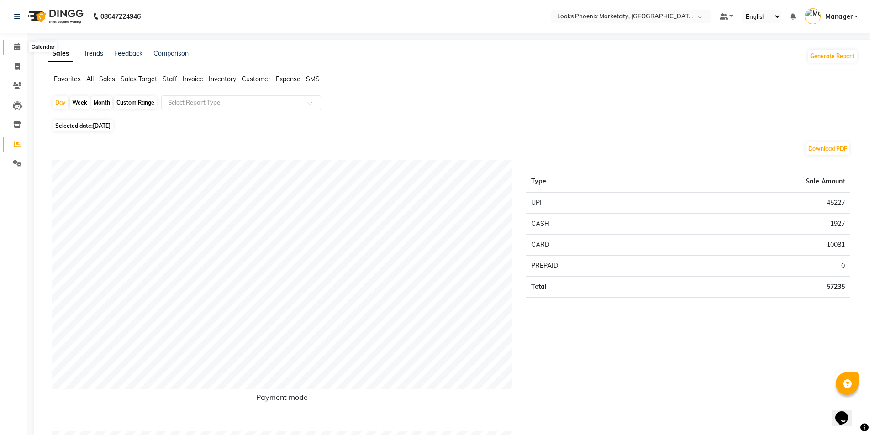
click at [16, 52] on span at bounding box center [17, 47] width 16 height 11
